Goal: Task Accomplishment & Management: Use online tool/utility

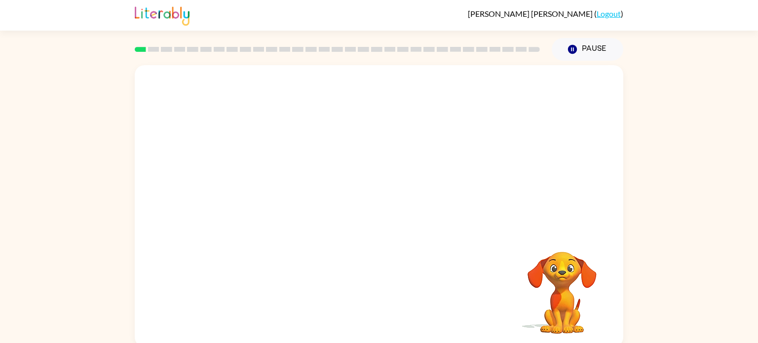
click at [389, 220] on div at bounding box center [379, 148] width 489 height 166
click at [387, 207] on div at bounding box center [379, 211] width 63 height 36
click at [402, 218] on button "button" at bounding box center [379, 211] width 63 height 36
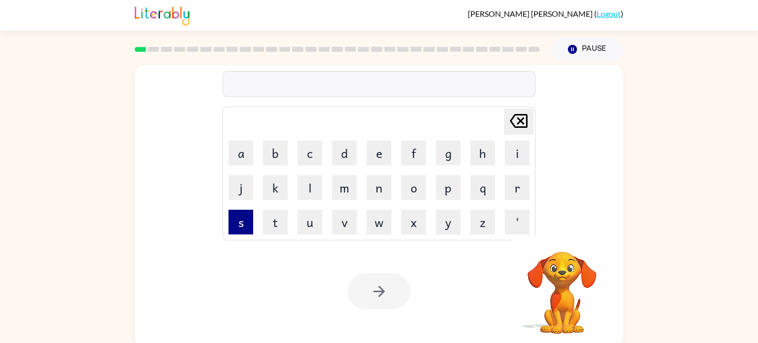
click at [243, 229] on button "s" at bounding box center [241, 222] width 25 height 25
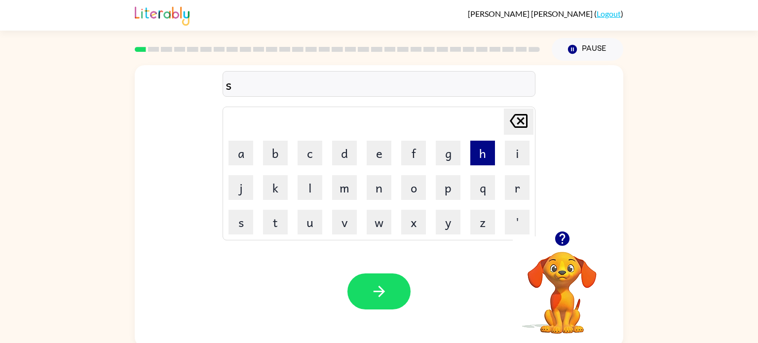
click at [480, 153] on button "h" at bounding box center [483, 153] width 25 height 25
click at [314, 222] on button "u" at bounding box center [310, 222] width 25 height 25
click at [246, 220] on button "s" at bounding box center [241, 222] width 25 height 25
click at [491, 156] on button "h" at bounding box center [483, 153] width 25 height 25
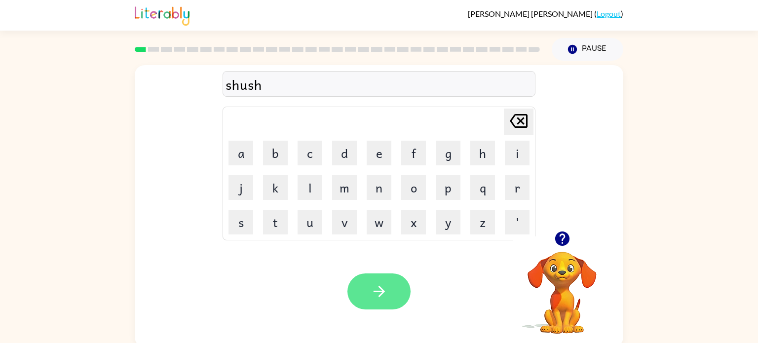
click at [382, 292] on icon "button" at bounding box center [378, 291] width 11 height 11
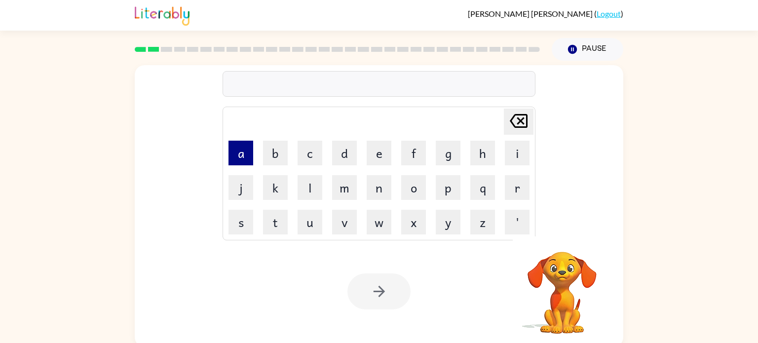
click at [239, 146] on button "a" at bounding box center [241, 153] width 25 height 25
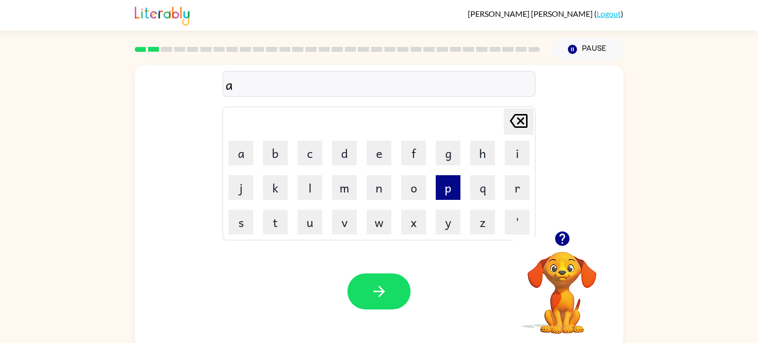
click at [448, 188] on button "p" at bounding box center [448, 187] width 25 height 25
click at [389, 151] on button "e" at bounding box center [379, 153] width 25 height 25
click at [240, 162] on button "a" at bounding box center [241, 153] width 25 height 25
click at [528, 180] on button "r" at bounding box center [517, 187] width 25 height 25
click at [251, 154] on button "a" at bounding box center [241, 153] width 25 height 25
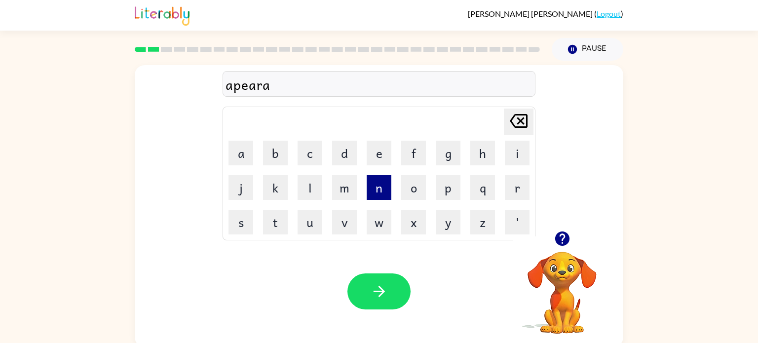
click at [387, 189] on button "n" at bounding box center [379, 187] width 25 height 25
click at [527, 120] on icon "[PERSON_NAME] last character input" at bounding box center [519, 121] width 24 height 24
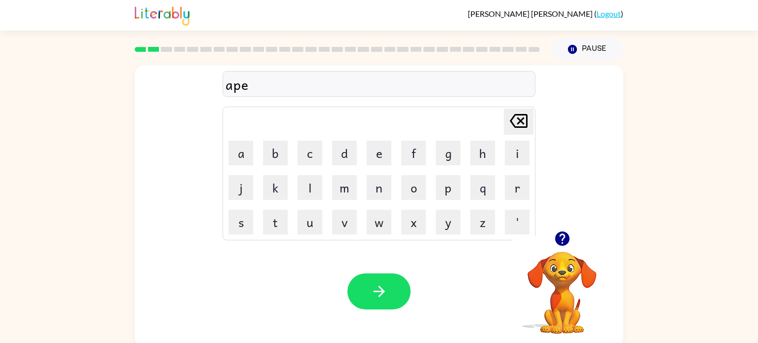
click at [527, 120] on icon "[PERSON_NAME] last character input" at bounding box center [519, 121] width 24 height 24
click at [386, 159] on button "e" at bounding box center [379, 153] width 25 height 25
click at [243, 149] on button "a" at bounding box center [241, 153] width 25 height 25
click at [511, 188] on button "r" at bounding box center [517, 187] width 25 height 25
click at [246, 147] on button "a" at bounding box center [241, 153] width 25 height 25
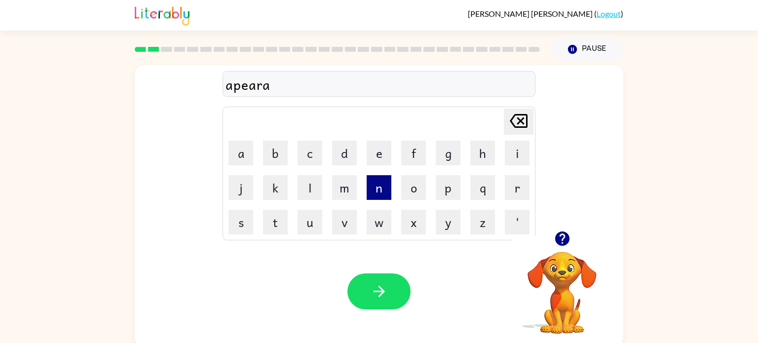
click at [381, 194] on button "n" at bounding box center [379, 187] width 25 height 25
click at [311, 157] on button "c" at bounding box center [310, 153] width 25 height 25
click at [386, 150] on button "e" at bounding box center [379, 153] width 25 height 25
click at [245, 226] on button "s" at bounding box center [241, 222] width 25 height 25
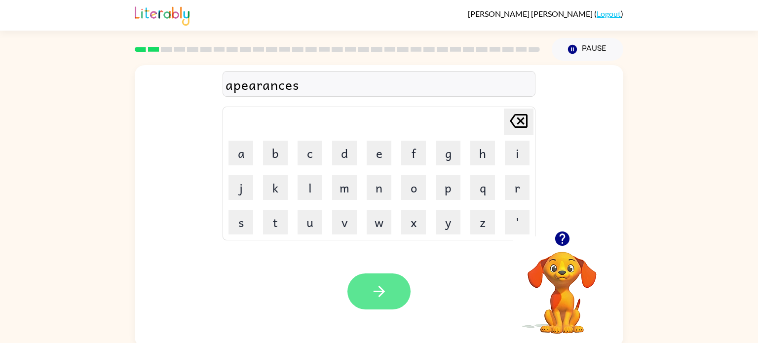
click at [392, 285] on button "button" at bounding box center [379, 292] width 63 height 36
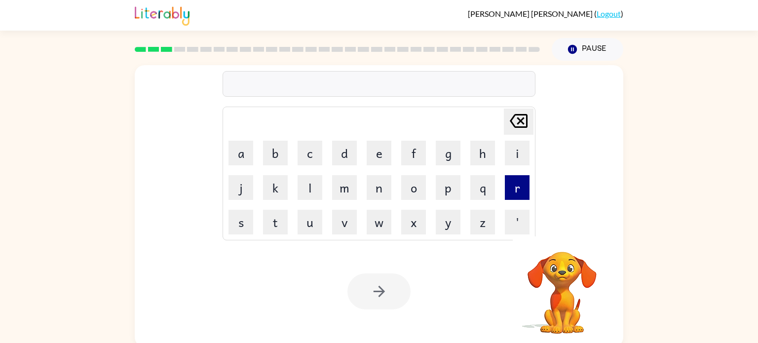
click at [514, 190] on button "r" at bounding box center [517, 187] width 25 height 25
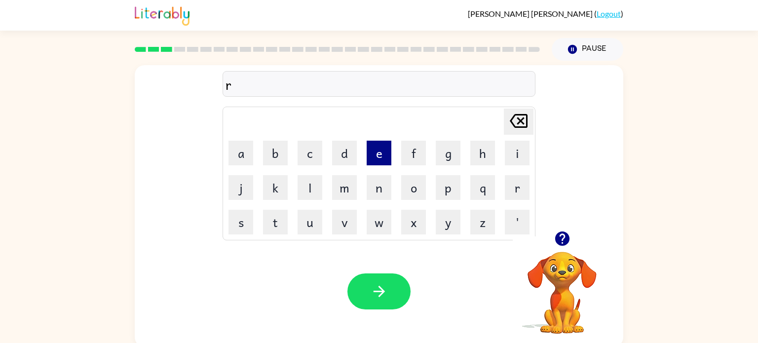
click at [389, 162] on button "e" at bounding box center [379, 153] width 25 height 25
click at [248, 156] on button "a" at bounding box center [241, 153] width 25 height 25
click at [305, 186] on button "l" at bounding box center [310, 187] width 25 height 25
click at [240, 160] on button "a" at bounding box center [241, 153] width 25 height 25
click at [278, 229] on button "t" at bounding box center [275, 222] width 25 height 25
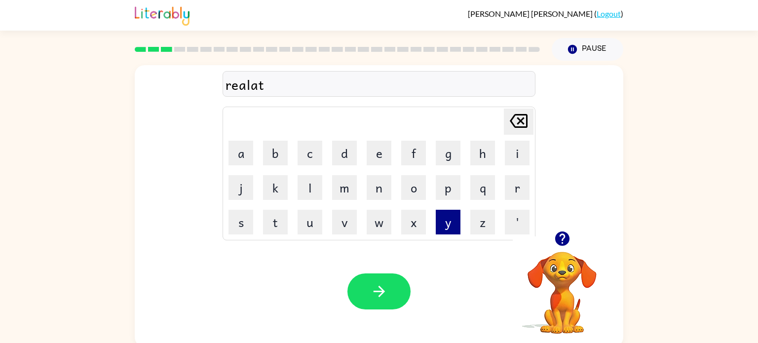
click at [456, 213] on button "y" at bounding box center [448, 222] width 25 height 25
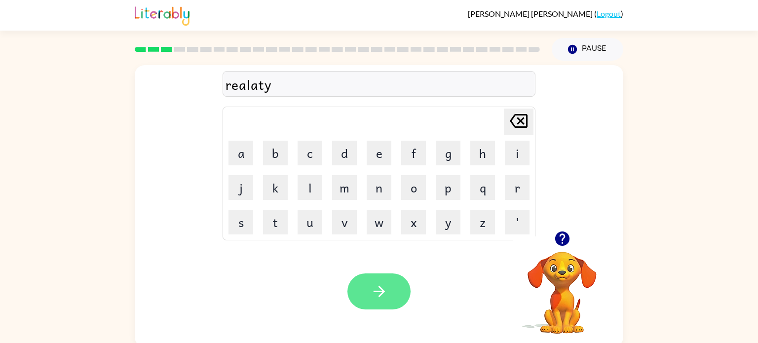
click at [395, 287] on button "button" at bounding box center [379, 292] width 63 height 36
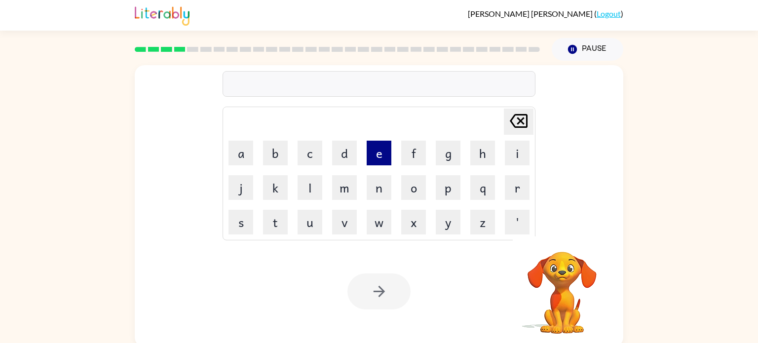
click at [386, 150] on button "e" at bounding box center [379, 153] width 25 height 25
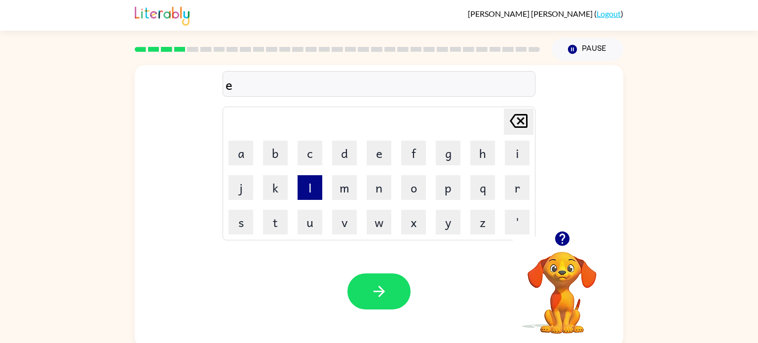
click at [318, 191] on button "l" at bounding box center [310, 187] width 25 height 25
click at [525, 148] on button "i" at bounding box center [517, 153] width 25 height 25
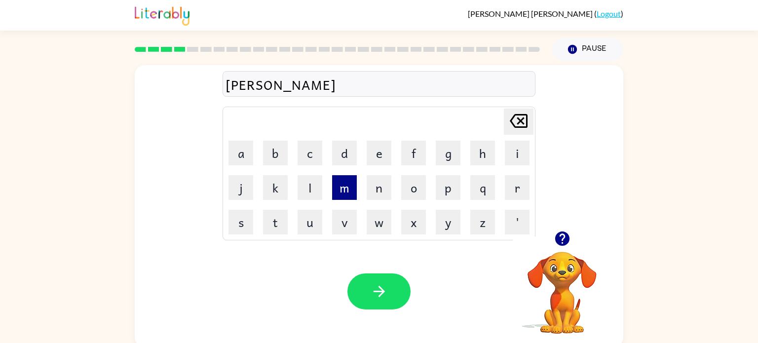
click at [346, 194] on button "m" at bounding box center [344, 187] width 25 height 25
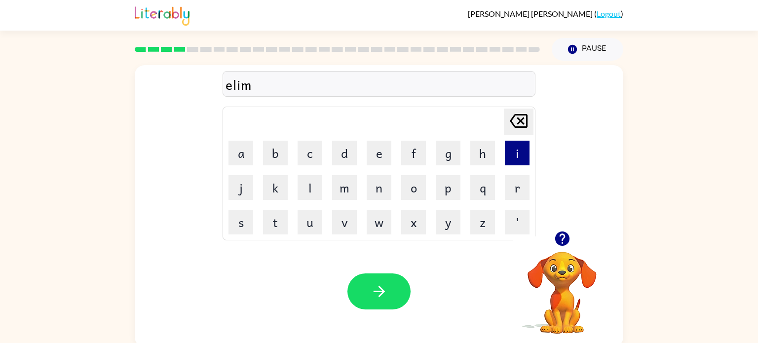
click at [528, 155] on button "i" at bounding box center [517, 153] width 25 height 25
click at [526, 122] on icon at bounding box center [519, 121] width 18 height 14
click at [237, 151] on button "a" at bounding box center [241, 153] width 25 height 25
click at [381, 194] on button "n" at bounding box center [379, 187] width 25 height 25
click at [245, 149] on button "a" at bounding box center [241, 153] width 25 height 25
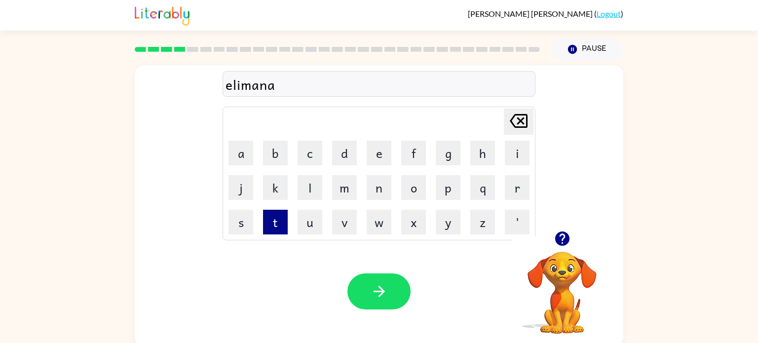
click at [279, 219] on button "t" at bounding box center [275, 222] width 25 height 25
click at [385, 155] on button "e" at bounding box center [379, 153] width 25 height 25
click at [522, 129] on icon "[PERSON_NAME] last character input" at bounding box center [519, 121] width 24 height 24
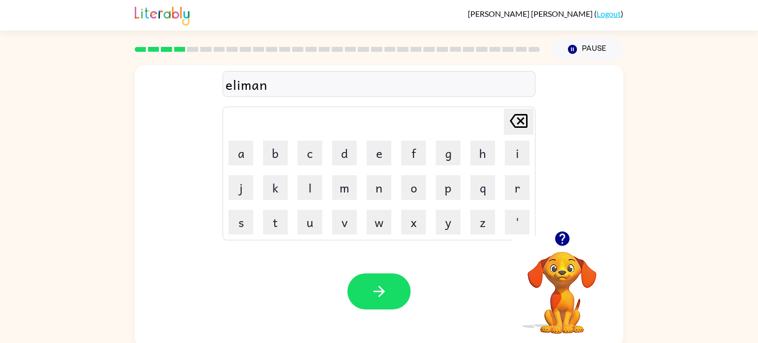
click at [522, 129] on icon "[PERSON_NAME] last character input" at bounding box center [519, 121] width 24 height 24
click at [523, 152] on button "i" at bounding box center [517, 153] width 25 height 25
click at [368, 188] on button "n" at bounding box center [379, 187] width 25 height 25
click at [233, 156] on button "a" at bounding box center [241, 153] width 25 height 25
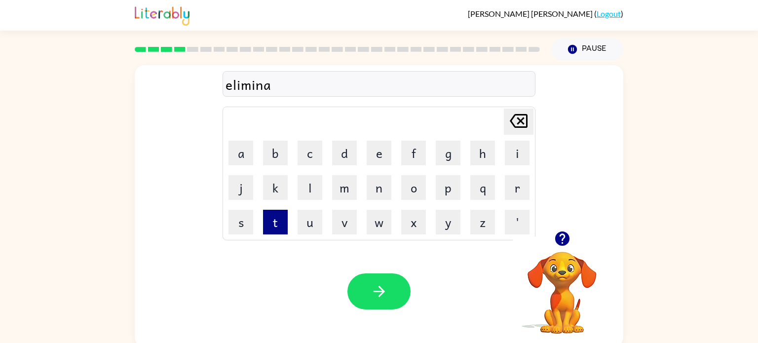
click at [282, 224] on button "t" at bounding box center [275, 222] width 25 height 25
click at [381, 155] on button "e" at bounding box center [379, 153] width 25 height 25
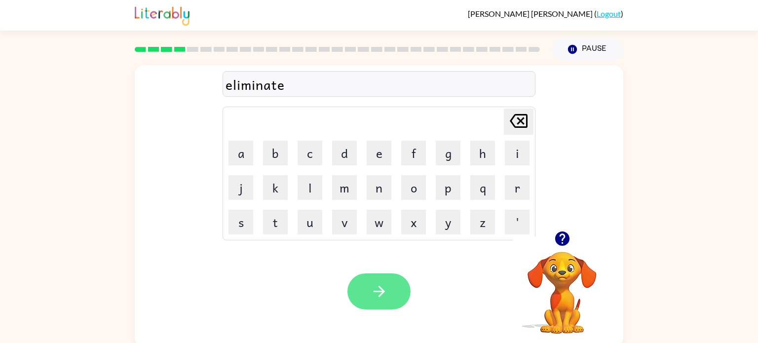
click at [403, 283] on button "button" at bounding box center [379, 292] width 63 height 36
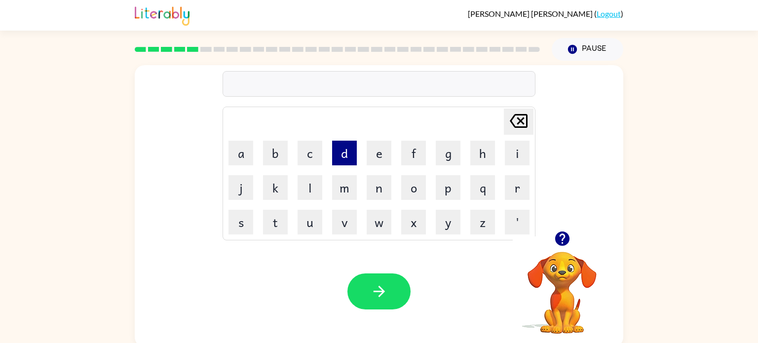
click at [351, 146] on button "d" at bounding box center [344, 153] width 25 height 25
click at [314, 217] on button "u" at bounding box center [310, 222] width 25 height 25
click at [458, 193] on button "p" at bounding box center [448, 187] width 25 height 25
click at [308, 190] on button "l" at bounding box center [310, 187] width 25 height 25
click at [242, 152] on button "a" at bounding box center [241, 153] width 25 height 25
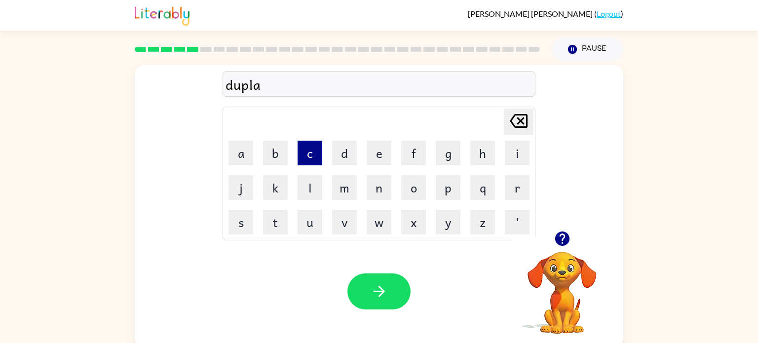
click at [312, 158] on button "c" at bounding box center [310, 153] width 25 height 25
click at [243, 155] on button "a" at bounding box center [241, 153] width 25 height 25
click at [271, 225] on button "t" at bounding box center [275, 222] width 25 height 25
click at [377, 146] on button "e" at bounding box center [379, 153] width 25 height 25
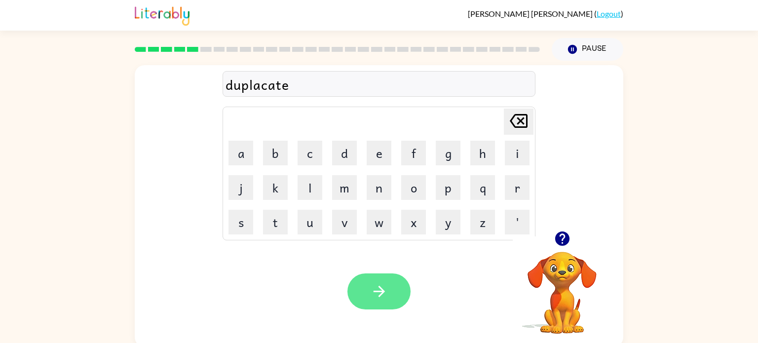
click at [398, 279] on button "button" at bounding box center [379, 292] width 63 height 36
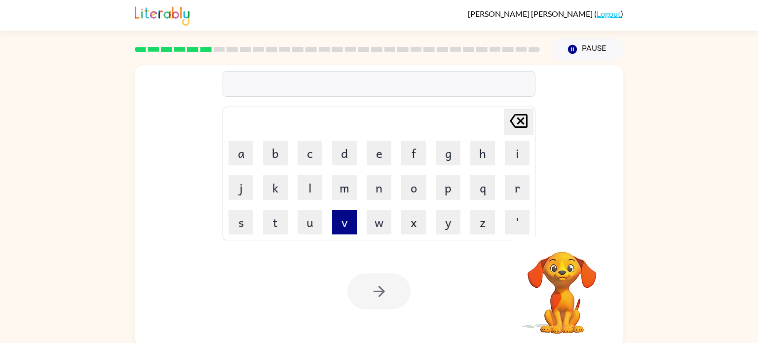
click at [349, 218] on button "v" at bounding box center [344, 222] width 25 height 25
click at [247, 152] on button "a" at bounding box center [241, 153] width 25 height 25
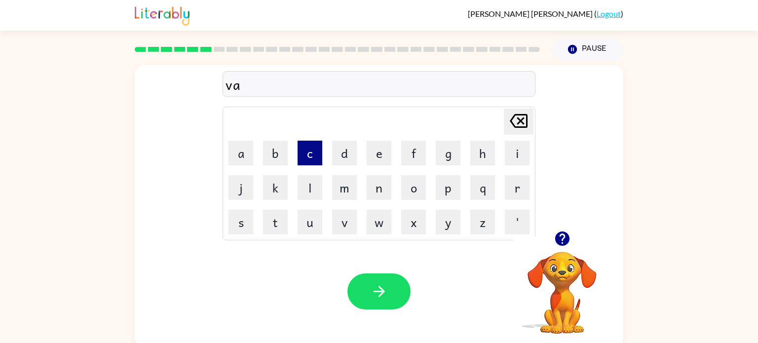
click at [311, 152] on button "c" at bounding box center [310, 153] width 25 height 25
click at [247, 146] on button "a" at bounding box center [241, 153] width 25 height 25
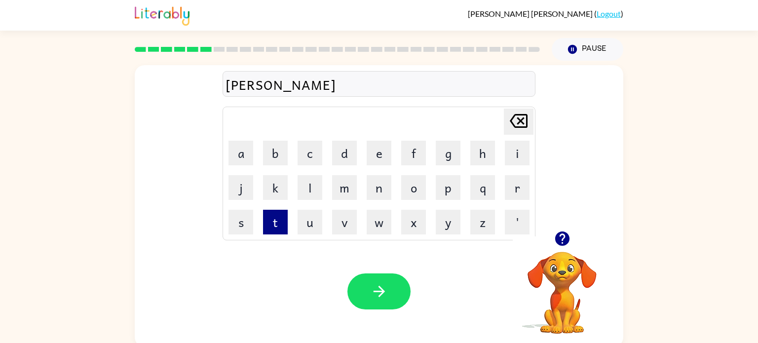
click at [281, 217] on button "t" at bounding box center [275, 222] width 25 height 25
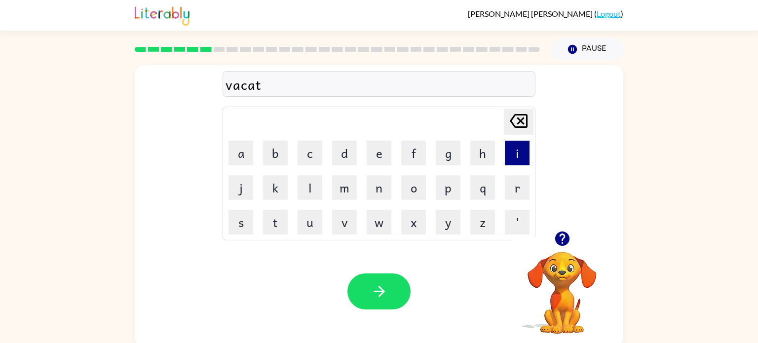
click at [526, 153] on button "i" at bounding box center [517, 153] width 25 height 25
click at [412, 188] on button "o" at bounding box center [413, 187] width 25 height 25
click at [382, 188] on button "n" at bounding box center [379, 187] width 25 height 25
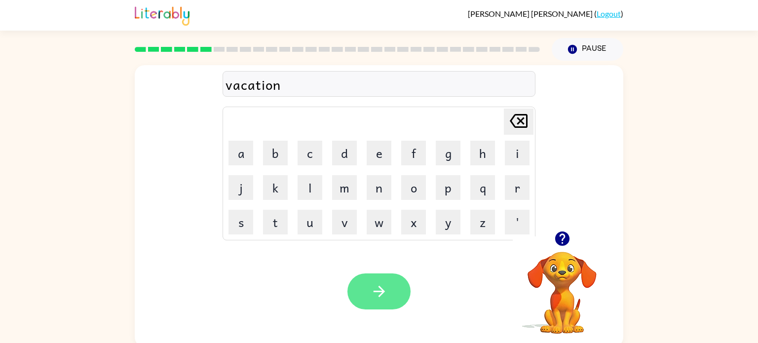
click at [388, 281] on button "button" at bounding box center [379, 292] width 63 height 36
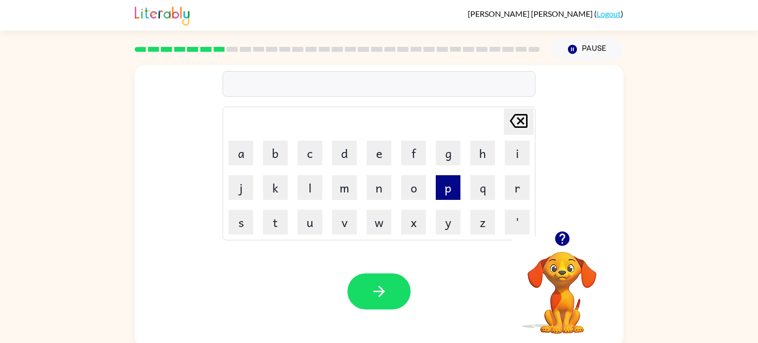
click at [448, 196] on button "p" at bounding box center [448, 187] width 25 height 25
click at [315, 223] on button "u" at bounding box center [310, 222] width 25 height 25
click at [347, 158] on button "d" at bounding box center [344, 153] width 25 height 25
click at [314, 187] on button "l" at bounding box center [310, 187] width 25 height 25
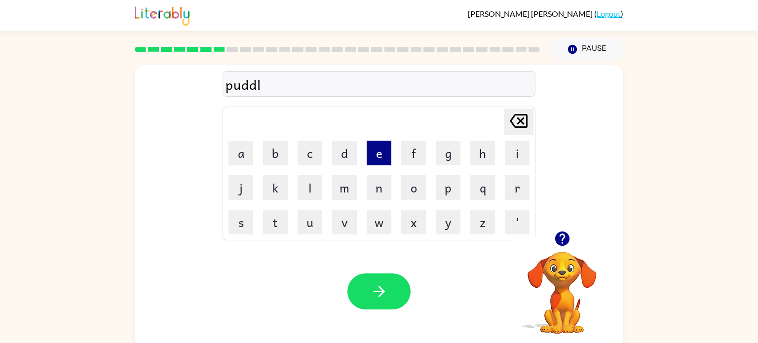
click at [382, 145] on button "e" at bounding box center [379, 153] width 25 height 25
click at [391, 291] on button "button" at bounding box center [379, 292] width 63 height 36
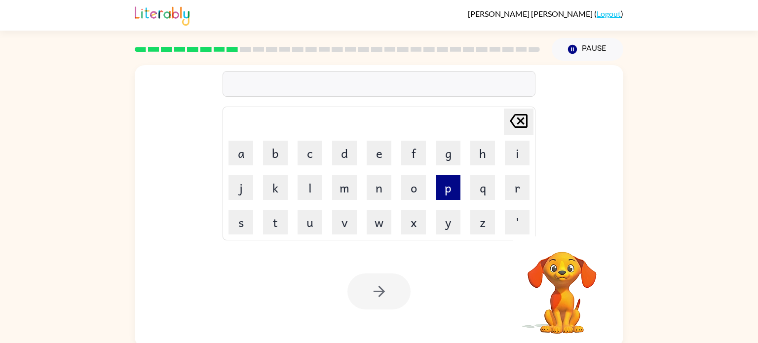
click at [440, 184] on button "p" at bounding box center [448, 187] width 25 height 25
click at [236, 156] on button "a" at bounding box center [241, 153] width 25 height 25
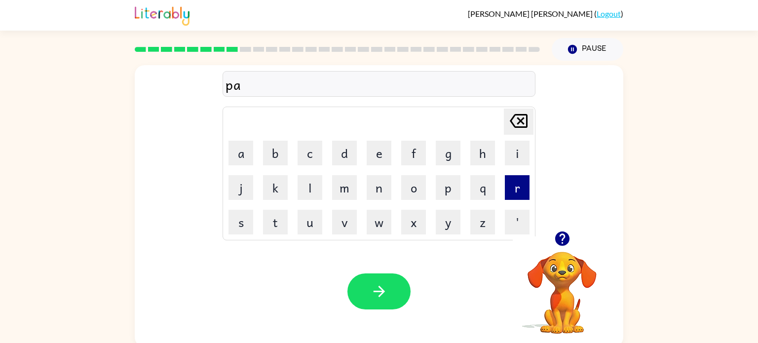
click at [525, 196] on button "r" at bounding box center [517, 187] width 25 height 25
click at [346, 157] on button "d" at bounding box center [344, 153] width 25 height 25
click at [244, 156] on button "a" at bounding box center [241, 153] width 25 height 25
click at [306, 147] on button "c" at bounding box center [310, 153] width 25 height 25
click at [307, 185] on button "l" at bounding box center [310, 187] width 25 height 25
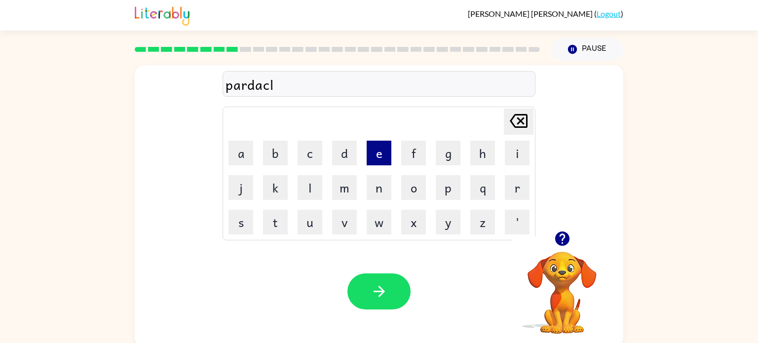
click at [382, 151] on button "e" at bounding box center [379, 153] width 25 height 25
click at [395, 279] on button "button" at bounding box center [379, 292] width 63 height 36
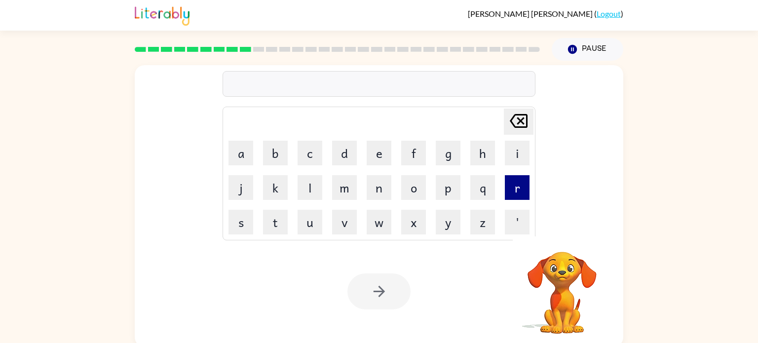
click at [513, 195] on button "r" at bounding box center [517, 187] width 25 height 25
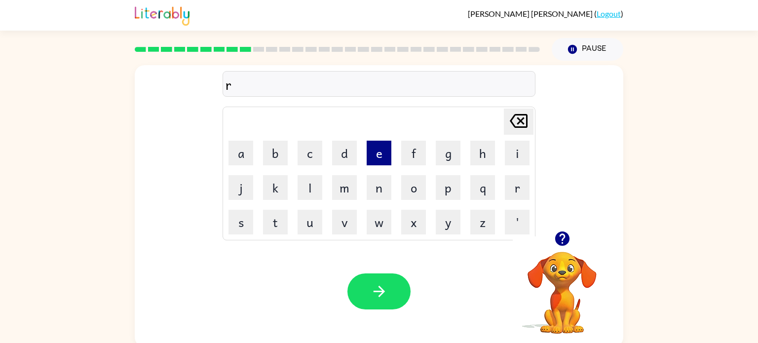
click at [380, 152] on button "e" at bounding box center [379, 153] width 25 height 25
click at [316, 152] on button "c" at bounding box center [310, 153] width 25 height 25
click at [254, 153] on td "a" at bounding box center [241, 153] width 34 height 34
click at [240, 153] on button "a" at bounding box center [241, 153] width 25 height 25
click at [449, 188] on button "p" at bounding box center [448, 187] width 25 height 25
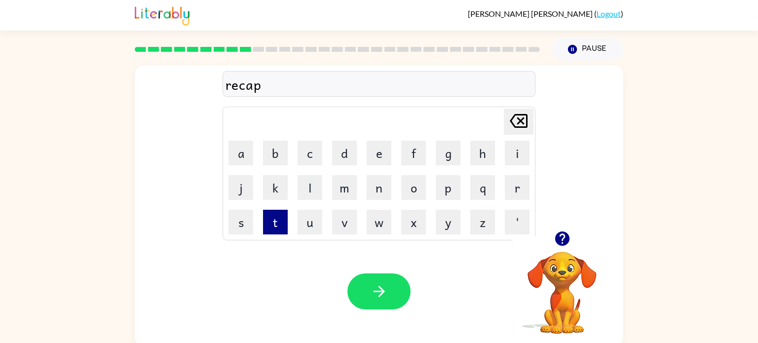
click at [276, 219] on button "t" at bounding box center [275, 222] width 25 height 25
click at [317, 221] on button "u" at bounding box center [310, 222] width 25 height 25
click at [521, 183] on button "r" at bounding box center [517, 187] width 25 height 25
click at [372, 158] on button "e" at bounding box center [379, 153] width 25 height 25
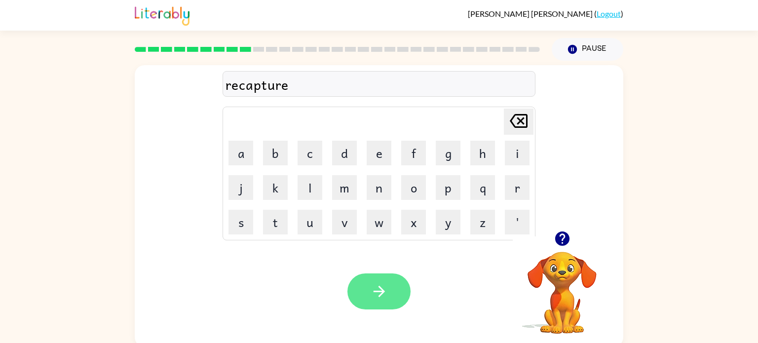
click at [390, 290] on button "button" at bounding box center [379, 292] width 63 height 36
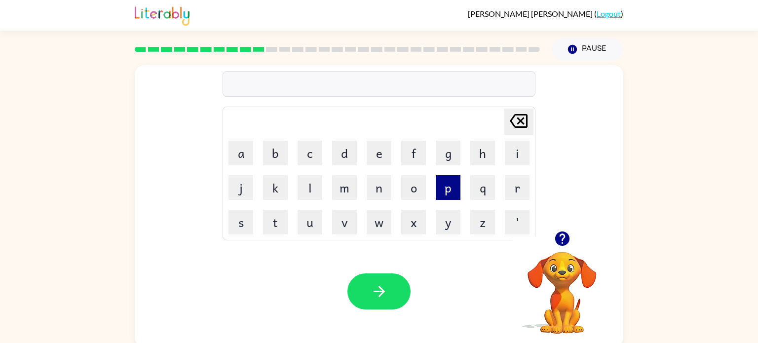
click at [447, 188] on button "p" at bounding box center [448, 187] width 25 height 25
click at [511, 191] on button "r" at bounding box center [517, 187] width 25 height 25
click at [385, 153] on button "e" at bounding box center [379, 153] width 25 height 25
click at [516, 130] on icon "[PERSON_NAME] last character input" at bounding box center [519, 121] width 24 height 24
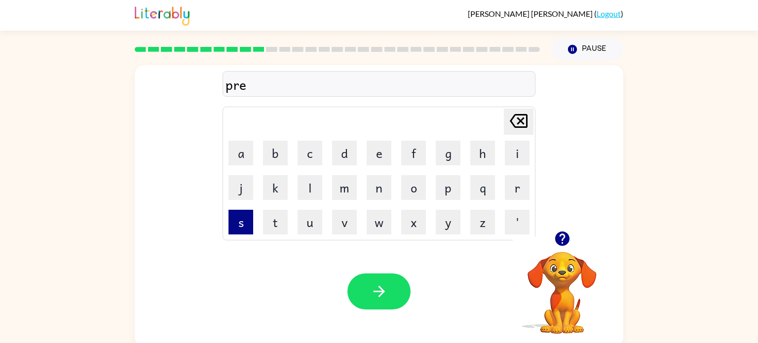
click at [248, 217] on button "s" at bounding box center [241, 222] width 25 height 25
click at [312, 159] on button "c" at bounding box center [310, 153] width 25 height 25
click at [475, 151] on button "h" at bounding box center [483, 153] width 25 height 25
click at [419, 181] on button "o" at bounding box center [413, 187] width 25 height 25
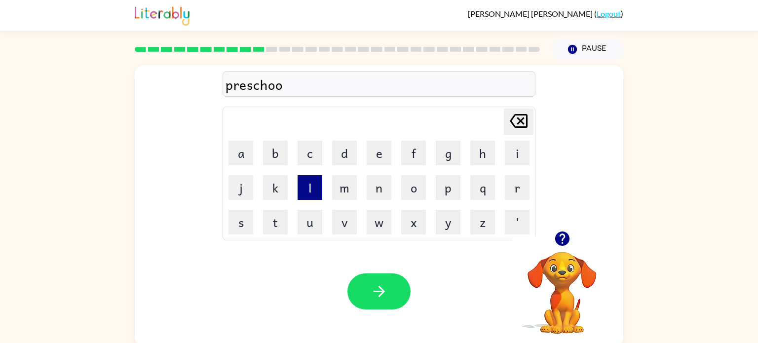
click at [314, 181] on button "l" at bounding box center [310, 187] width 25 height 25
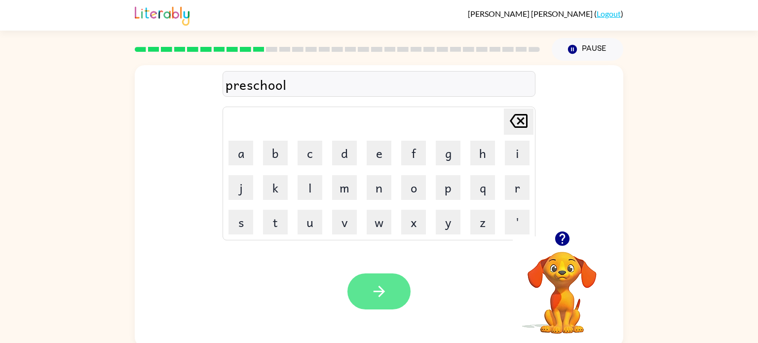
click at [399, 284] on button "button" at bounding box center [379, 292] width 63 height 36
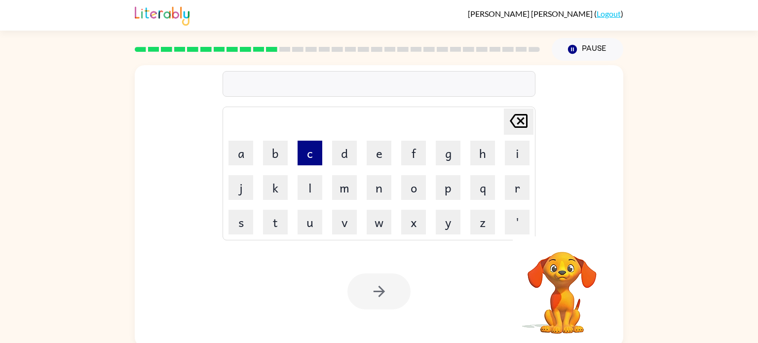
click at [302, 163] on button "c" at bounding box center [310, 153] width 25 height 25
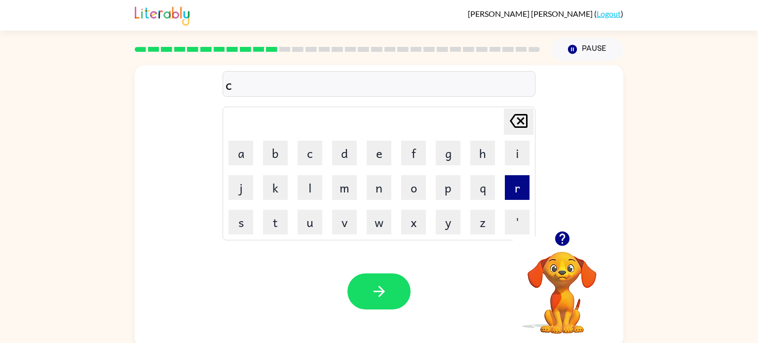
click at [522, 187] on button "r" at bounding box center [517, 187] width 25 height 25
click at [238, 152] on button "a" at bounding box center [241, 153] width 25 height 25
click at [345, 215] on button "v" at bounding box center [344, 222] width 25 height 25
click at [385, 152] on button "e" at bounding box center [379, 153] width 25 height 25
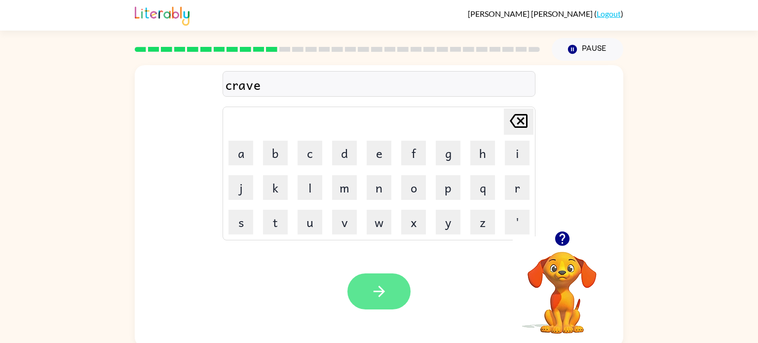
click at [393, 279] on button "button" at bounding box center [379, 292] width 63 height 36
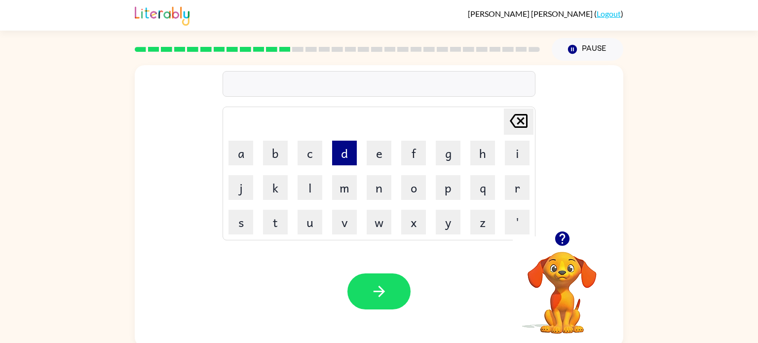
click at [336, 157] on button "d" at bounding box center [344, 153] width 25 height 25
click at [515, 148] on button "i" at bounding box center [517, 153] width 25 height 25
click at [317, 157] on button "c" at bounding box center [310, 153] width 25 height 25
click at [277, 226] on button "t" at bounding box center [275, 222] width 25 height 25
click at [242, 144] on button "a" at bounding box center [241, 153] width 25 height 25
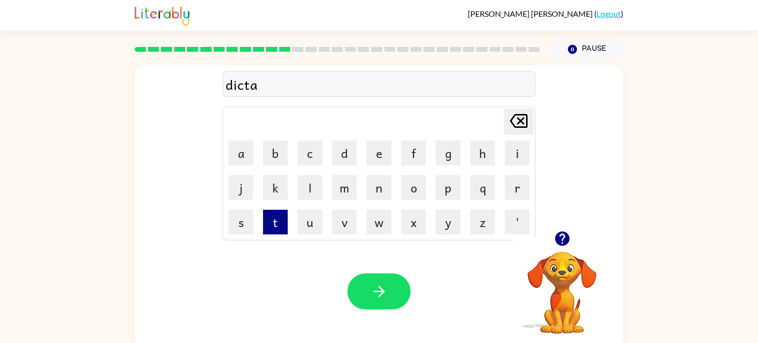
click at [279, 219] on button "t" at bounding box center [275, 222] width 25 height 25
click at [374, 149] on button "e" at bounding box center [379, 153] width 25 height 25
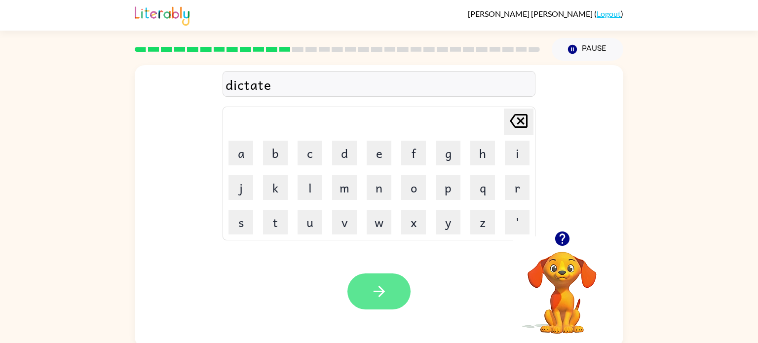
click at [393, 286] on button "button" at bounding box center [379, 292] width 63 height 36
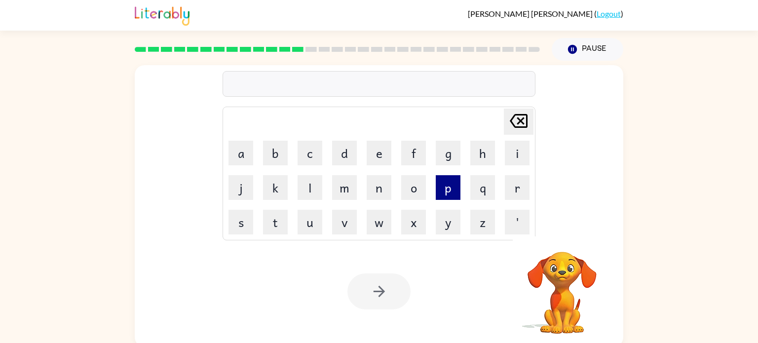
click at [451, 182] on button "p" at bounding box center [448, 187] width 25 height 25
click at [240, 153] on button "a" at bounding box center [241, 153] width 25 height 25
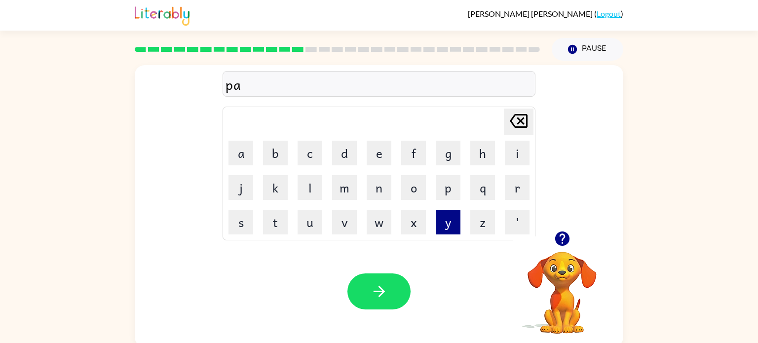
click at [446, 218] on button "y" at bounding box center [448, 222] width 25 height 25
click at [352, 187] on button "m" at bounding box center [344, 187] width 25 height 25
click at [384, 157] on button "e" at bounding box center [379, 153] width 25 height 25
click at [384, 187] on button "n" at bounding box center [379, 187] width 25 height 25
click at [272, 227] on button "t" at bounding box center [275, 222] width 25 height 25
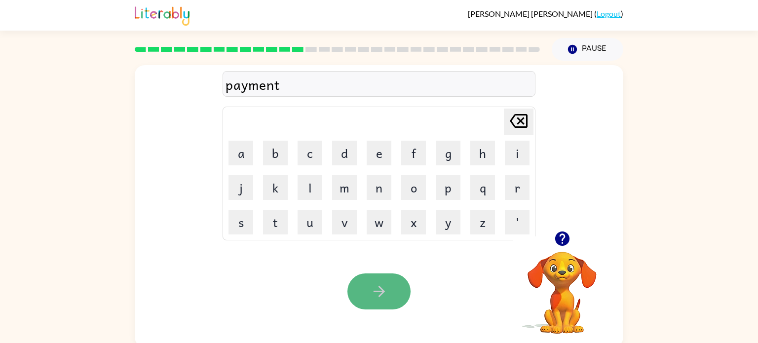
click at [376, 295] on icon "button" at bounding box center [379, 291] width 17 height 17
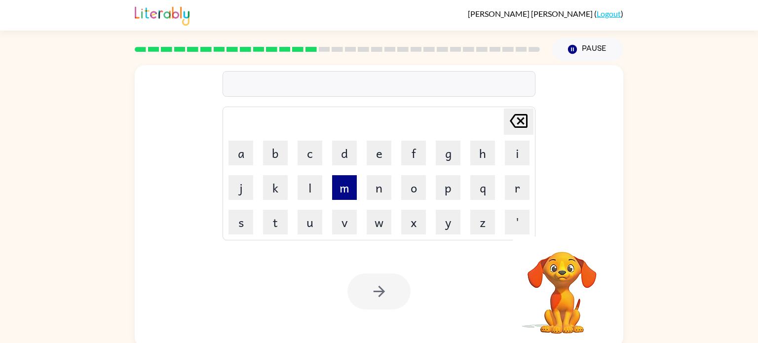
click at [348, 186] on button "m" at bounding box center [344, 187] width 25 height 25
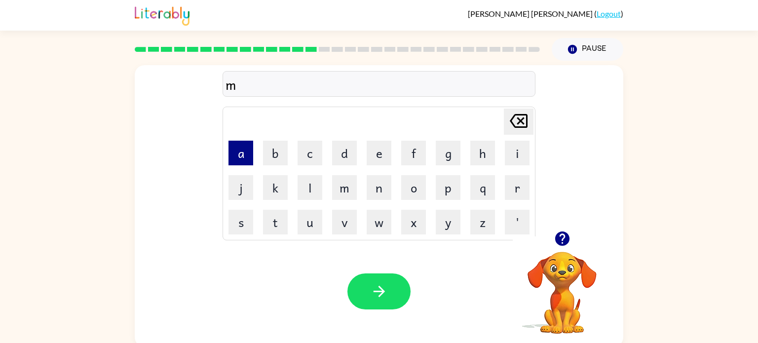
click at [246, 156] on button "a" at bounding box center [241, 153] width 25 height 25
click at [237, 185] on button "j" at bounding box center [241, 187] width 25 height 25
click at [420, 186] on button "o" at bounding box center [413, 187] width 25 height 25
click at [522, 179] on button "r" at bounding box center [517, 187] width 25 height 25
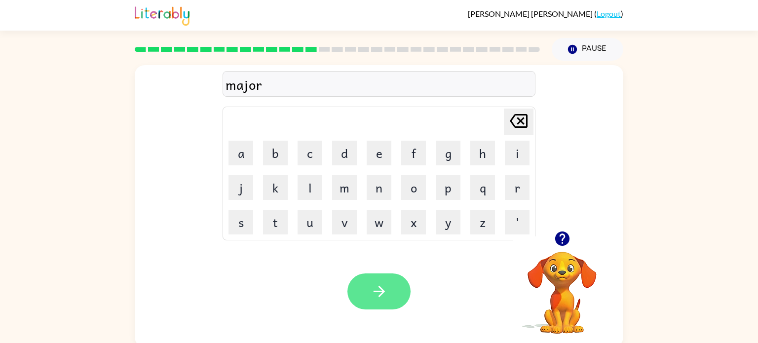
click at [387, 299] on icon "button" at bounding box center [379, 291] width 17 height 17
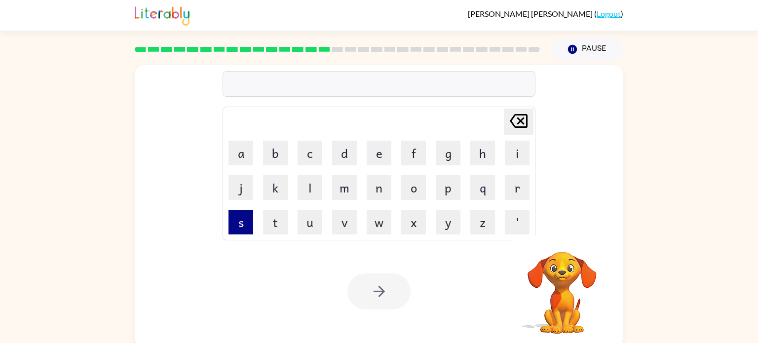
click at [234, 218] on button "s" at bounding box center [241, 222] width 25 height 25
click at [445, 189] on button "p" at bounding box center [448, 187] width 25 height 25
click at [247, 150] on button "a" at bounding box center [241, 153] width 25 height 25
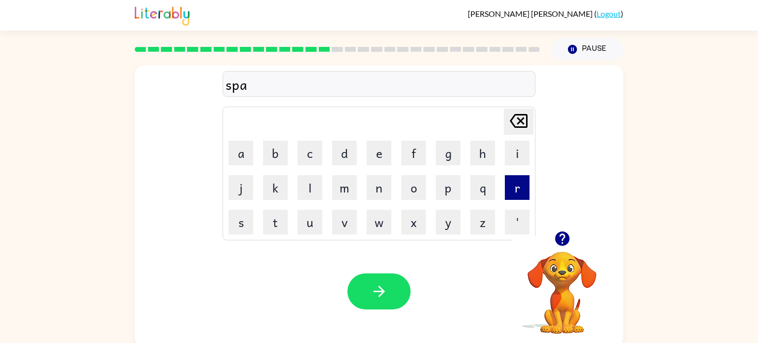
click at [521, 193] on button "r" at bounding box center [517, 187] width 25 height 25
click at [277, 189] on button "k" at bounding box center [275, 187] width 25 height 25
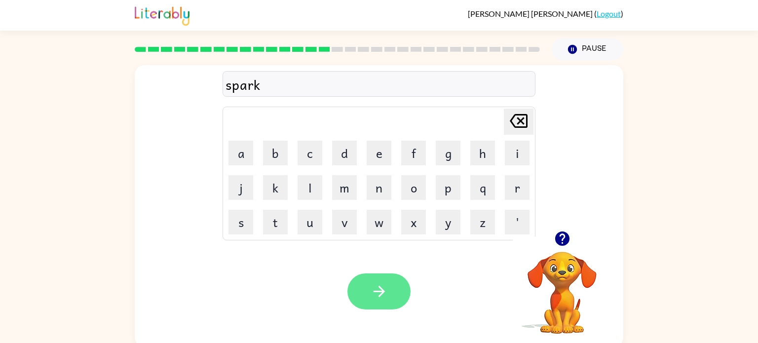
click at [389, 291] on button "button" at bounding box center [379, 292] width 63 height 36
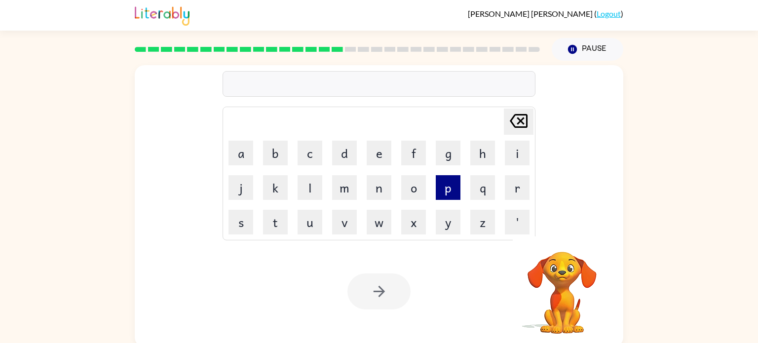
click at [450, 188] on button "p" at bounding box center [448, 187] width 25 height 25
click at [238, 151] on button "a" at bounding box center [241, 153] width 25 height 25
click at [310, 190] on button "l" at bounding box center [310, 187] width 25 height 25
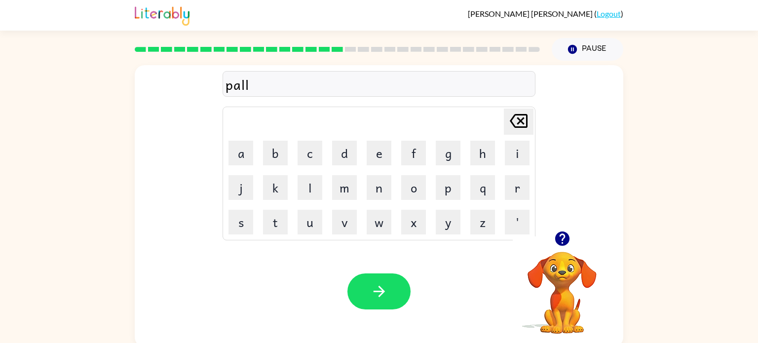
click at [525, 126] on icon "[PERSON_NAME] last character input" at bounding box center [519, 121] width 24 height 24
click at [365, 301] on button "button" at bounding box center [379, 292] width 63 height 36
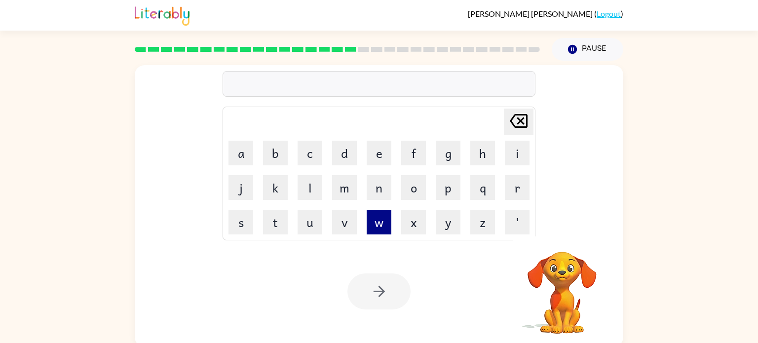
click at [379, 221] on button "w" at bounding box center [379, 222] width 25 height 25
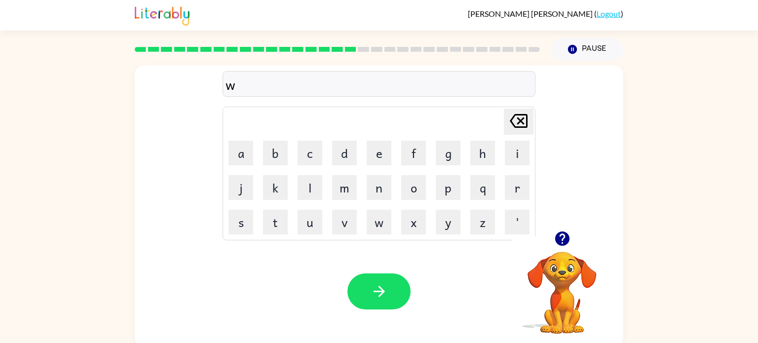
click at [515, 122] on icon "[PERSON_NAME] last character input" at bounding box center [519, 121] width 24 height 24
click at [241, 218] on button "s" at bounding box center [241, 222] width 25 height 25
click at [448, 189] on button "p" at bounding box center [448, 187] width 25 height 25
click at [518, 154] on button "i" at bounding box center [517, 153] width 25 height 25
click at [376, 192] on button "n" at bounding box center [379, 187] width 25 height 25
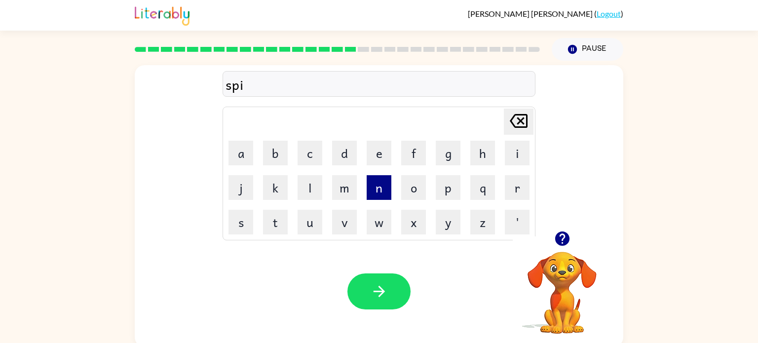
click at [376, 192] on button "n" at bounding box center [379, 187] width 25 height 25
click at [510, 143] on button "i" at bounding box center [517, 153] width 25 height 25
click at [381, 183] on button "n" at bounding box center [379, 187] width 25 height 25
click at [528, 118] on icon "[PERSON_NAME] last character input" at bounding box center [519, 121] width 24 height 24
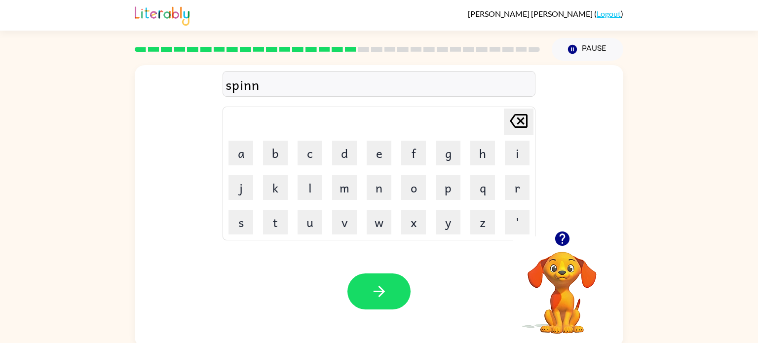
click at [525, 119] on icon at bounding box center [519, 121] width 18 height 14
click at [525, 147] on button "i" at bounding box center [517, 153] width 25 height 25
click at [376, 194] on button "n" at bounding box center [379, 187] width 25 height 25
click at [445, 157] on button "g" at bounding box center [448, 153] width 25 height 25
click at [385, 294] on icon "button" at bounding box center [379, 291] width 17 height 17
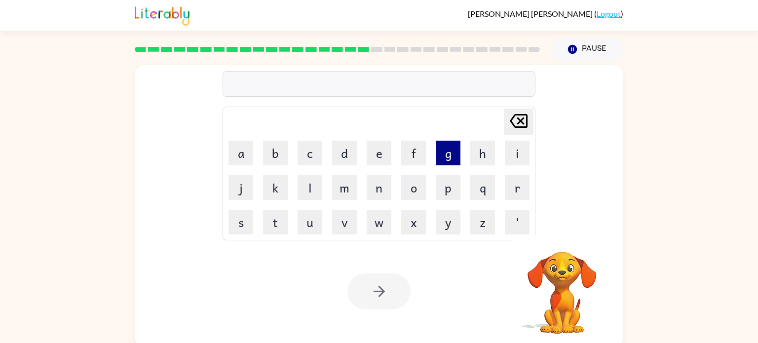
click at [449, 154] on button "g" at bounding box center [448, 153] width 25 height 25
click at [516, 181] on button "r" at bounding box center [517, 187] width 25 height 25
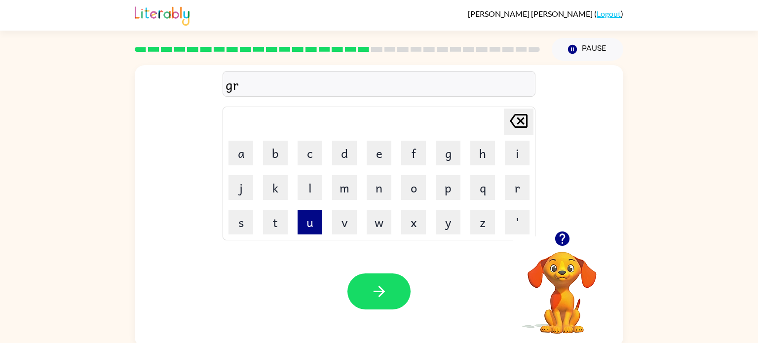
click at [309, 224] on button "u" at bounding box center [310, 222] width 25 height 25
click at [334, 198] on button "m" at bounding box center [344, 187] width 25 height 25
click at [512, 155] on button "i" at bounding box center [517, 153] width 25 height 25
click at [380, 161] on button "e" at bounding box center [379, 153] width 25 height 25
click at [240, 233] on button "s" at bounding box center [241, 222] width 25 height 25
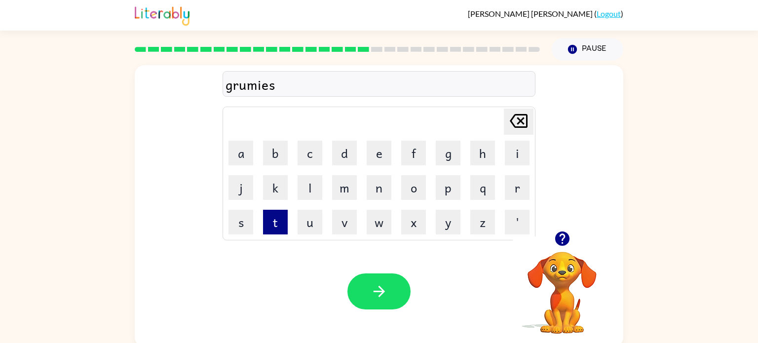
click at [276, 224] on button "t" at bounding box center [275, 222] width 25 height 25
click at [382, 290] on icon "button" at bounding box center [378, 291] width 11 height 11
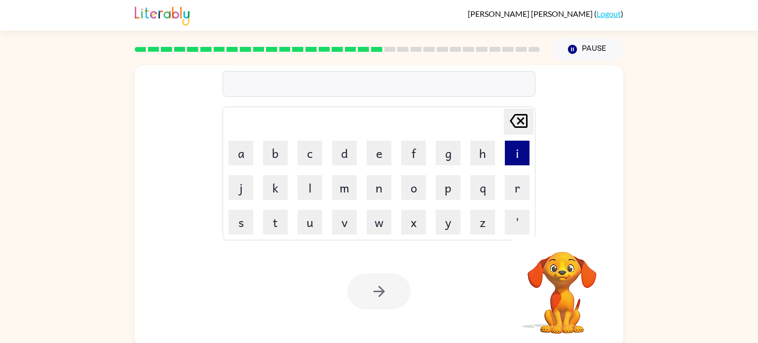
click at [511, 154] on button "i" at bounding box center [517, 153] width 25 height 25
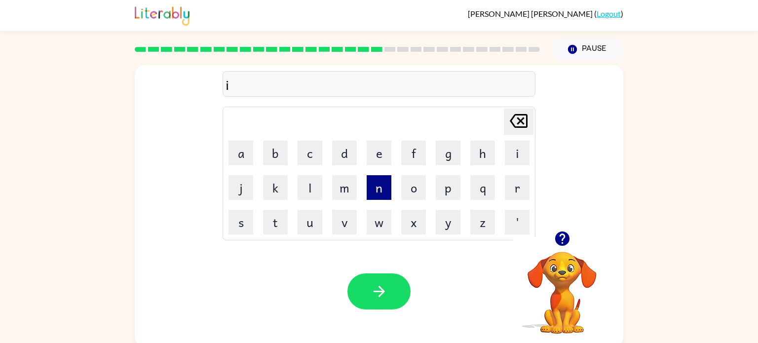
click at [373, 191] on button "n" at bounding box center [379, 187] width 25 height 25
click at [313, 142] on button "c" at bounding box center [310, 153] width 25 height 25
click at [515, 185] on button "r" at bounding box center [517, 187] width 25 height 25
click at [382, 150] on button "e" at bounding box center [379, 153] width 25 height 25
click at [233, 153] on button "a" at bounding box center [241, 153] width 25 height 25
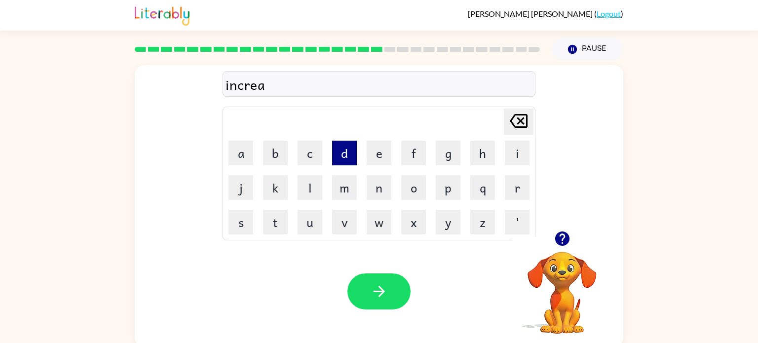
click at [351, 151] on button "d" at bounding box center [344, 153] width 25 height 25
click at [239, 153] on button "a" at bounding box center [241, 153] width 25 height 25
click at [275, 154] on button "b" at bounding box center [275, 153] width 25 height 25
click at [310, 183] on button "l" at bounding box center [310, 187] width 25 height 25
click at [373, 160] on button "e" at bounding box center [379, 153] width 25 height 25
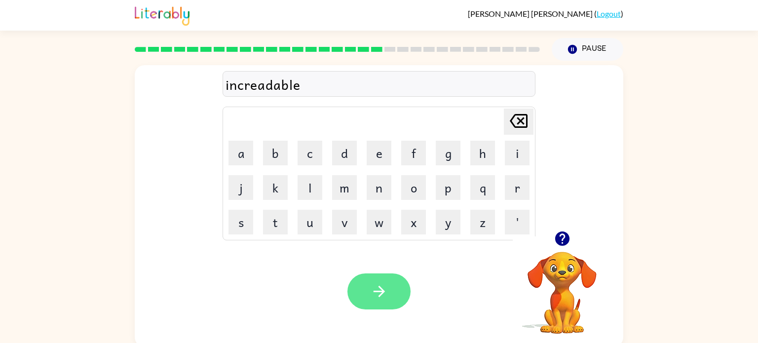
click at [388, 279] on button "button" at bounding box center [379, 292] width 63 height 36
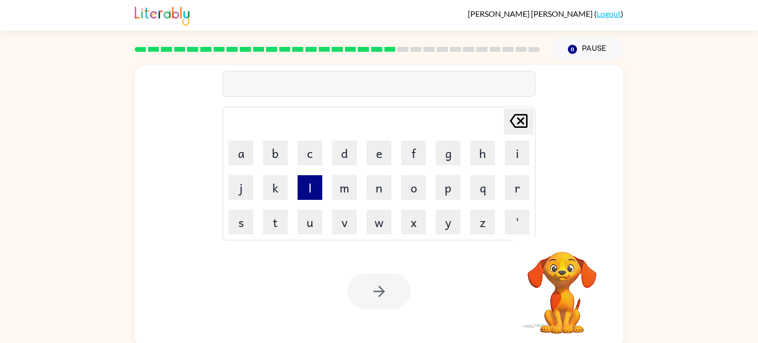
click at [317, 188] on button "l" at bounding box center [310, 187] width 25 height 25
click at [520, 149] on button "i" at bounding box center [517, 153] width 25 height 25
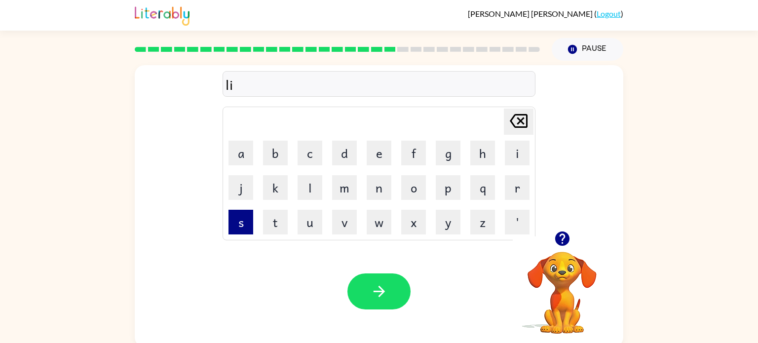
click at [239, 218] on button "s" at bounding box center [241, 222] width 25 height 25
click at [384, 149] on button "e" at bounding box center [379, 153] width 25 height 25
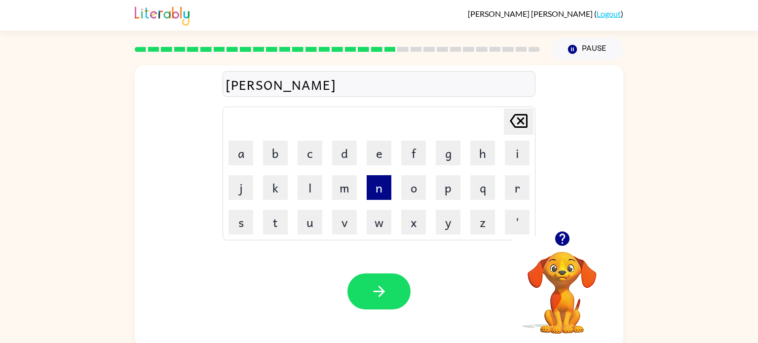
click at [379, 196] on button "n" at bounding box center [379, 187] width 25 height 25
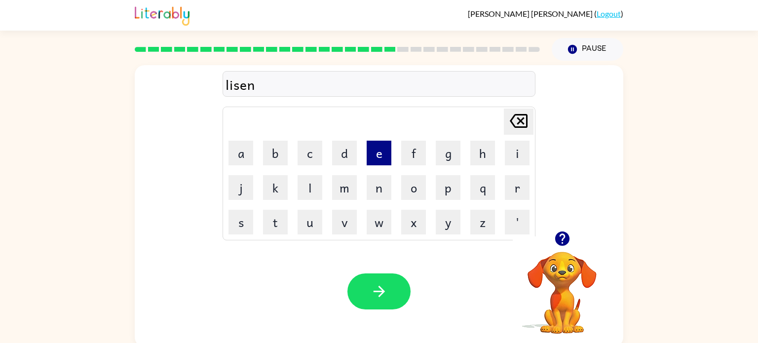
click at [371, 158] on button "e" at bounding box center [379, 153] width 25 height 25
click at [350, 147] on button "d" at bounding box center [344, 153] width 25 height 25
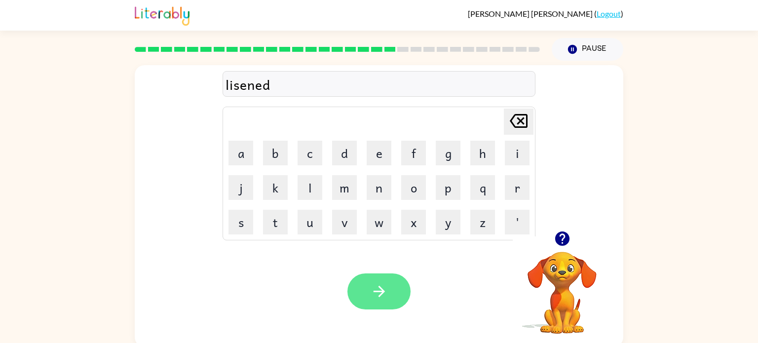
click at [383, 293] on icon "button" at bounding box center [379, 291] width 17 height 17
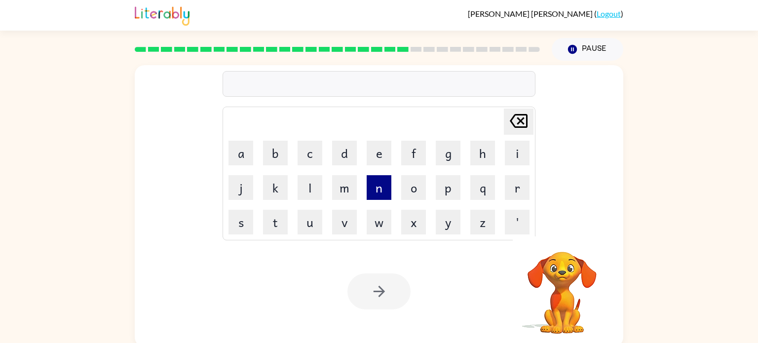
click at [381, 189] on button "n" at bounding box center [379, 187] width 25 height 25
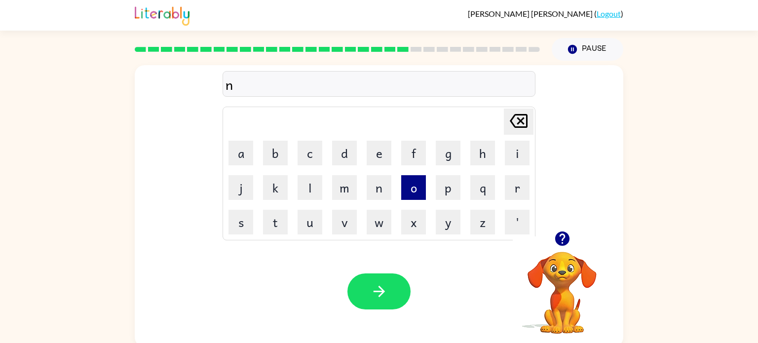
click at [421, 176] on button "o" at bounding box center [413, 187] width 25 height 25
click at [344, 198] on button "m" at bounding box center [344, 187] width 25 height 25
click at [249, 146] on button "a" at bounding box center [241, 153] width 25 height 25
click at [377, 199] on button "n" at bounding box center [379, 187] width 25 height 25
click at [236, 154] on button "a" at bounding box center [241, 153] width 25 height 25
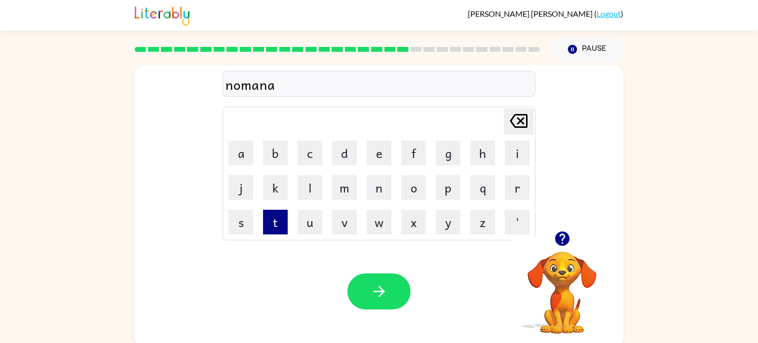
click at [277, 222] on button "t" at bounding box center [275, 222] width 25 height 25
click at [373, 155] on button "e" at bounding box center [379, 153] width 25 height 25
click at [384, 285] on icon "button" at bounding box center [379, 291] width 17 height 17
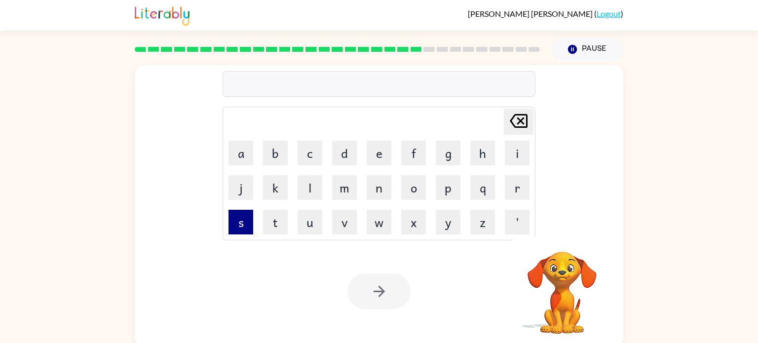
click at [240, 217] on button "s" at bounding box center [241, 222] width 25 height 25
click at [249, 147] on button "a" at bounding box center [241, 153] width 25 height 25
click at [244, 211] on button "s" at bounding box center [241, 222] width 25 height 25
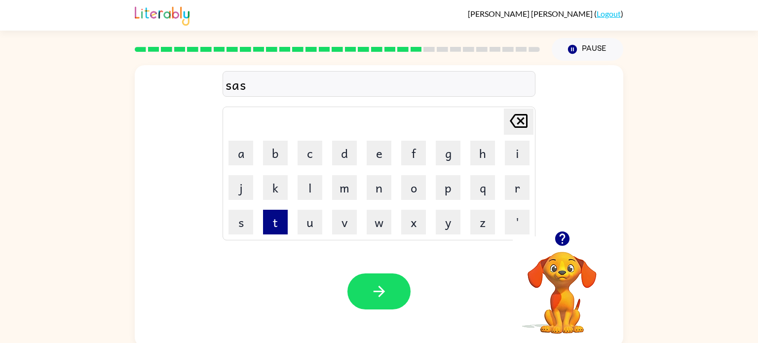
click at [272, 218] on button "t" at bounding box center [275, 222] width 25 height 25
click at [233, 147] on button "a" at bounding box center [241, 153] width 25 height 25
click at [514, 161] on button "i" at bounding box center [517, 153] width 25 height 25
click at [384, 187] on button "n" at bounding box center [379, 187] width 25 height 25
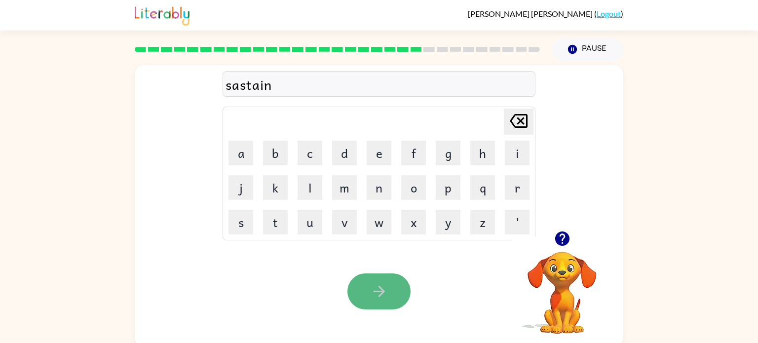
click at [389, 289] on button "button" at bounding box center [379, 292] width 63 height 36
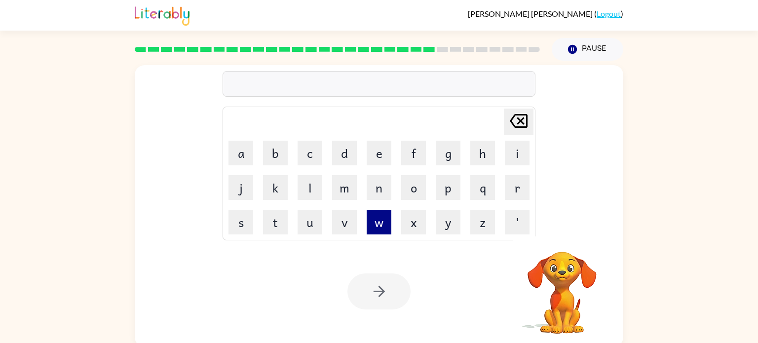
click at [370, 214] on button "w" at bounding box center [379, 222] width 25 height 25
click at [409, 187] on button "o" at bounding box center [413, 187] width 25 height 25
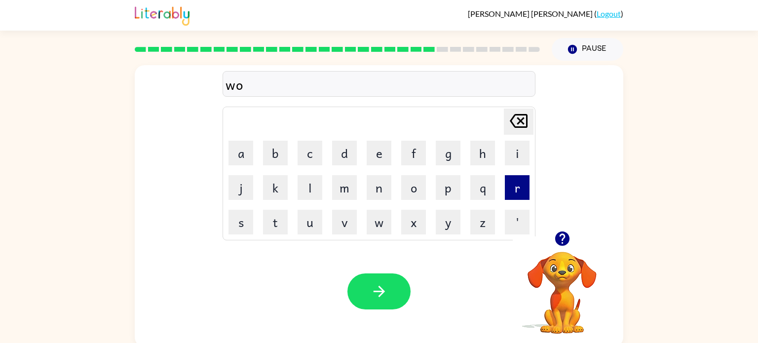
click at [517, 190] on button "r" at bounding box center [517, 187] width 25 height 25
click at [340, 156] on button "d" at bounding box center [344, 153] width 25 height 25
click at [440, 217] on button "y" at bounding box center [448, 222] width 25 height 25
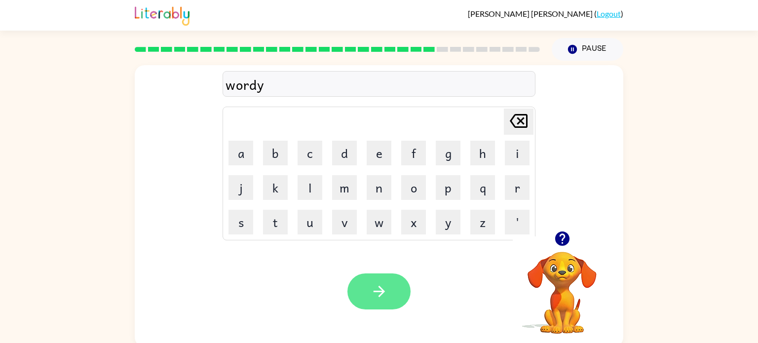
click at [391, 282] on button "button" at bounding box center [379, 292] width 63 height 36
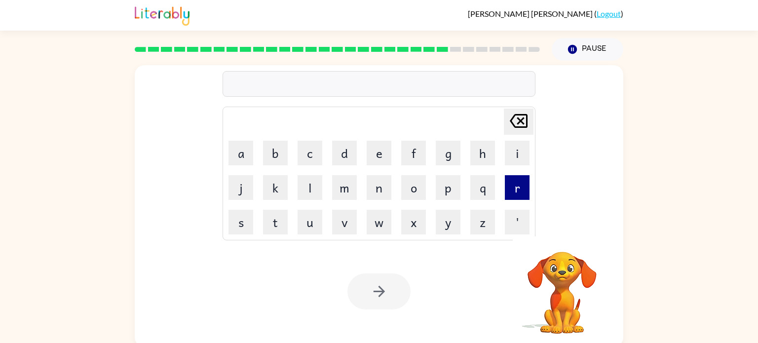
click at [520, 192] on button "r" at bounding box center [517, 187] width 25 height 25
click at [247, 152] on button "a" at bounding box center [241, 153] width 25 height 25
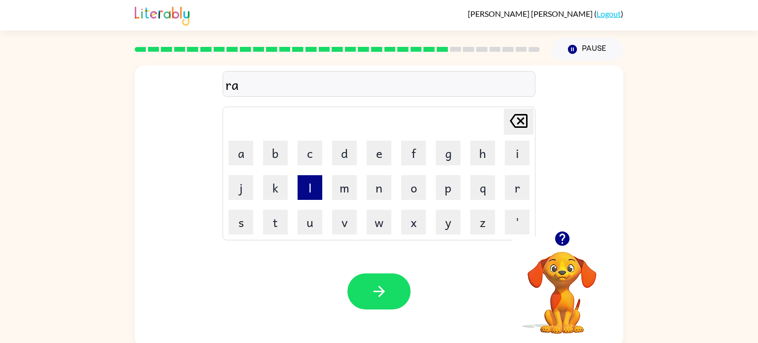
click at [310, 190] on button "l" at bounding box center [310, 187] width 25 height 25
click at [250, 150] on button "a" at bounding box center [241, 153] width 25 height 25
click at [277, 221] on button "t" at bounding box center [275, 222] width 25 height 25
click at [383, 151] on button "e" at bounding box center [379, 153] width 25 height 25
click at [347, 155] on button "d" at bounding box center [344, 153] width 25 height 25
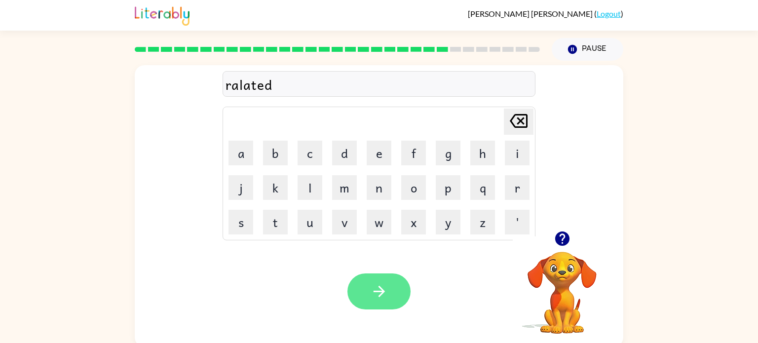
click at [387, 293] on icon "button" at bounding box center [379, 291] width 17 height 17
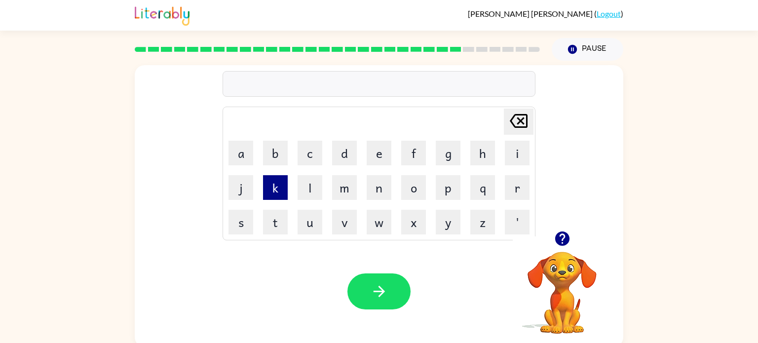
click at [278, 193] on button "k" at bounding box center [275, 187] width 25 height 25
click at [525, 145] on button "i" at bounding box center [517, 153] width 25 height 25
click at [283, 222] on button "t" at bounding box center [275, 222] width 25 height 25
click at [383, 158] on button "e" at bounding box center [379, 153] width 25 height 25
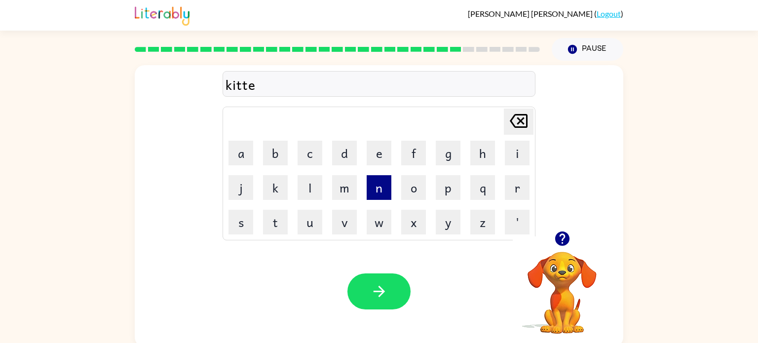
click at [383, 187] on button "n" at bounding box center [379, 187] width 25 height 25
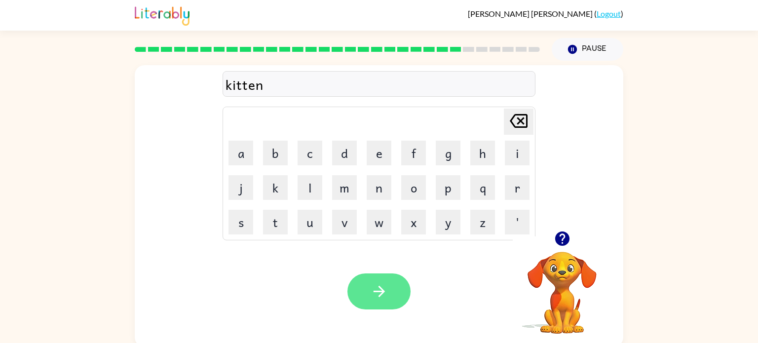
click at [381, 300] on button "button" at bounding box center [379, 292] width 63 height 36
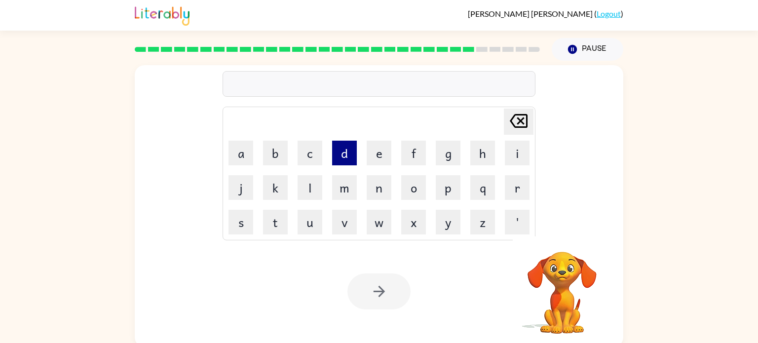
click at [344, 158] on button "d" at bounding box center [344, 153] width 25 height 25
click at [387, 158] on button "e" at bounding box center [379, 153] width 25 height 25
click at [447, 188] on button "p" at bounding box center [448, 187] width 25 height 25
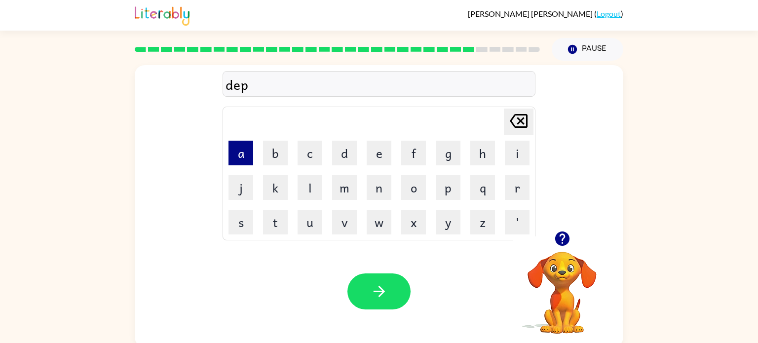
click at [244, 142] on button "a" at bounding box center [241, 153] width 25 height 25
click at [522, 124] on icon "[PERSON_NAME] last character input" at bounding box center [519, 121] width 24 height 24
click at [521, 124] on icon "[PERSON_NAME] last character input" at bounding box center [519, 121] width 24 height 24
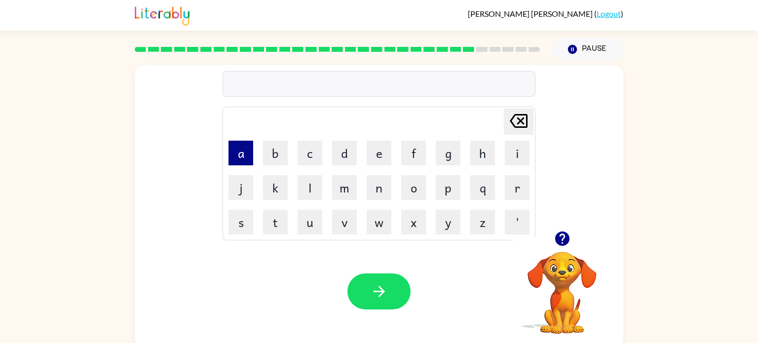
click at [243, 149] on button "a" at bounding box center [241, 153] width 25 height 25
click at [454, 188] on button "p" at bounding box center [448, 187] width 25 height 25
click at [232, 154] on button "a" at bounding box center [241, 153] width 25 height 25
click at [532, 117] on button "[PERSON_NAME] last character input" at bounding box center [519, 122] width 30 height 26
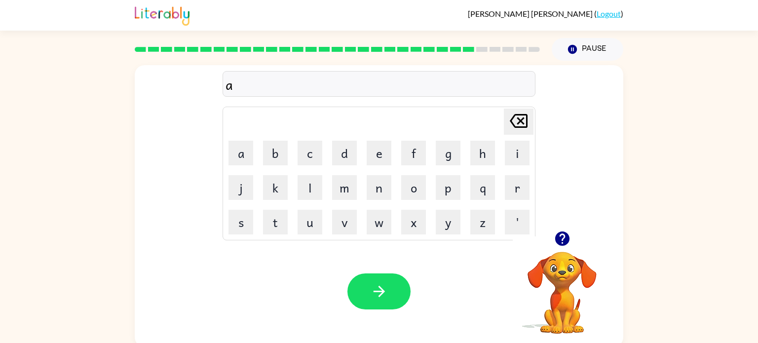
click at [532, 117] on button "[PERSON_NAME] last character input" at bounding box center [519, 122] width 30 height 26
click at [353, 161] on button "d" at bounding box center [344, 153] width 25 height 25
click at [383, 163] on button "e" at bounding box center [379, 153] width 25 height 25
click at [456, 193] on button "p" at bounding box center [448, 187] width 25 height 25
click at [236, 151] on button "a" at bounding box center [241, 153] width 25 height 25
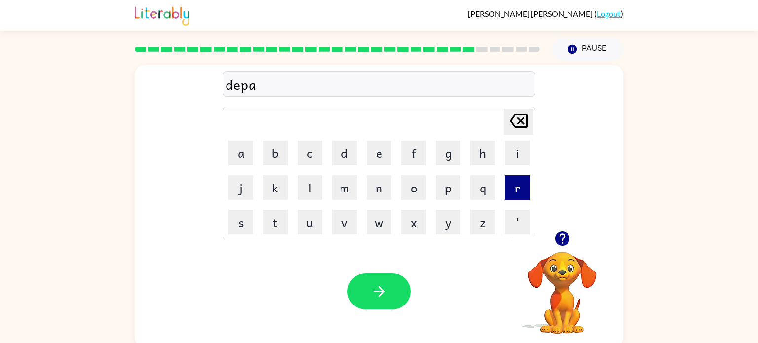
click at [518, 193] on button "r" at bounding box center [517, 187] width 25 height 25
click at [277, 219] on button "t" at bounding box center [275, 222] width 25 height 25
click at [355, 188] on button "m" at bounding box center [344, 187] width 25 height 25
click at [384, 152] on button "e" at bounding box center [379, 153] width 25 height 25
click at [379, 193] on button "n" at bounding box center [379, 187] width 25 height 25
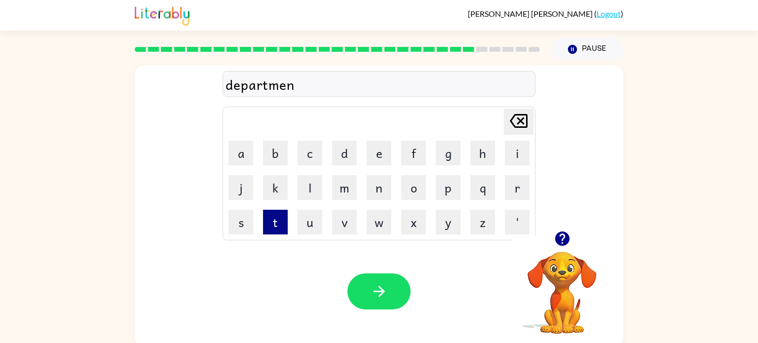
click at [272, 221] on button "t" at bounding box center [275, 222] width 25 height 25
click at [382, 286] on icon "button" at bounding box center [379, 291] width 17 height 17
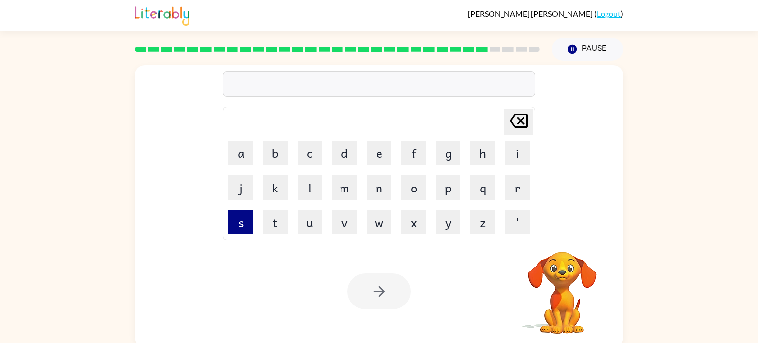
click at [242, 228] on button "s" at bounding box center [241, 222] width 25 height 25
click at [302, 188] on button "l" at bounding box center [310, 187] width 25 height 25
click at [524, 155] on button "i" at bounding box center [517, 153] width 25 height 25
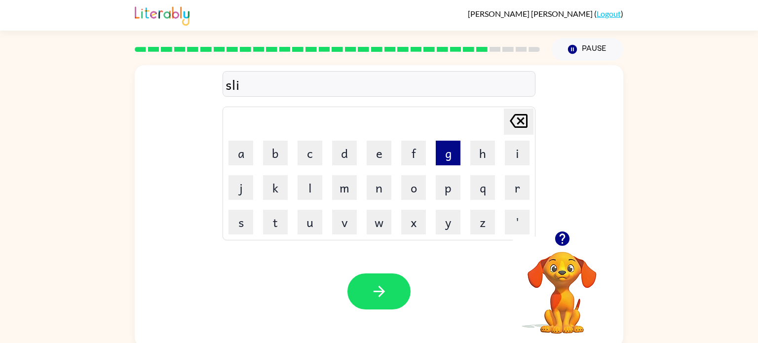
click at [453, 159] on button "g" at bounding box center [448, 153] width 25 height 25
click at [482, 157] on button "h" at bounding box center [483, 153] width 25 height 25
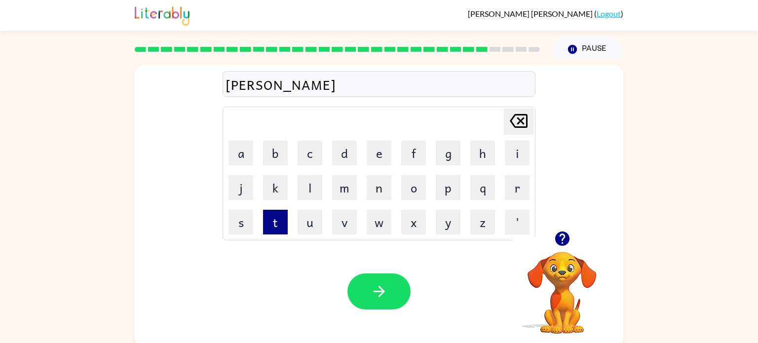
click at [277, 221] on button "t" at bounding box center [275, 222] width 25 height 25
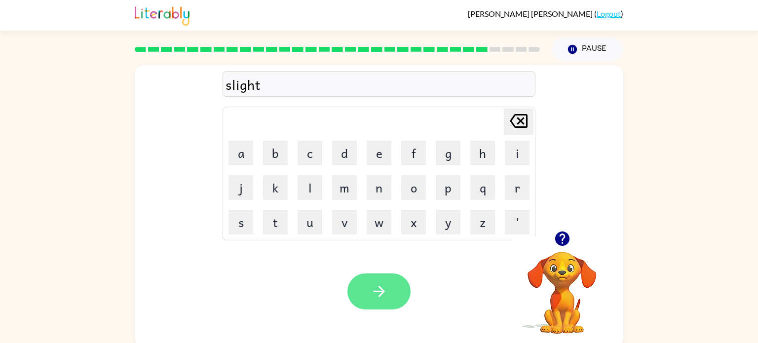
click at [357, 280] on button "button" at bounding box center [379, 292] width 63 height 36
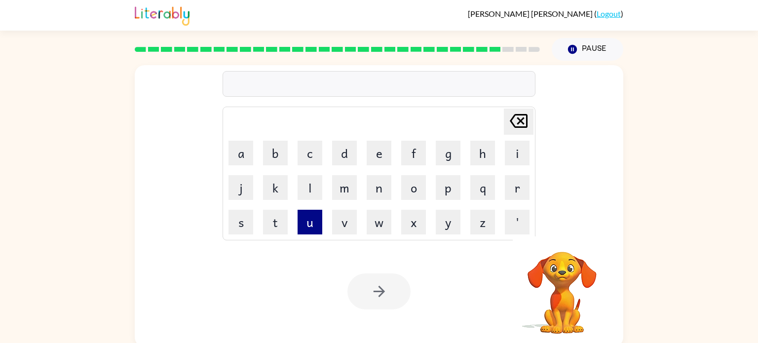
click at [318, 223] on button "u" at bounding box center [310, 222] width 25 height 25
click at [372, 191] on button "n" at bounding box center [379, 187] width 25 height 25
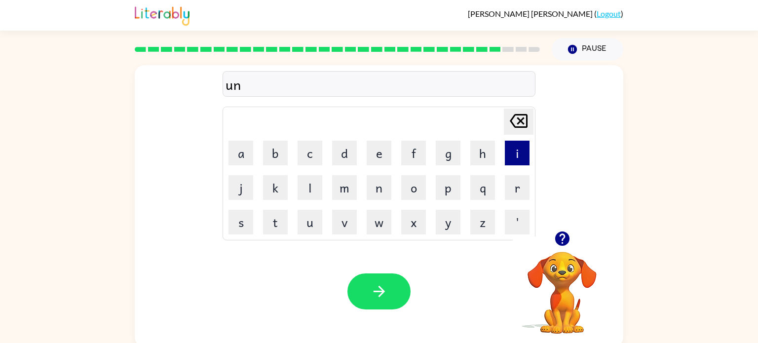
click at [514, 152] on button "i" at bounding box center [517, 153] width 25 height 25
click at [337, 220] on button "v" at bounding box center [344, 222] width 25 height 25
click at [371, 153] on button "e" at bounding box center [379, 153] width 25 height 25
click at [523, 185] on button "r" at bounding box center [517, 187] width 25 height 25
click at [241, 224] on button "s" at bounding box center [241, 222] width 25 height 25
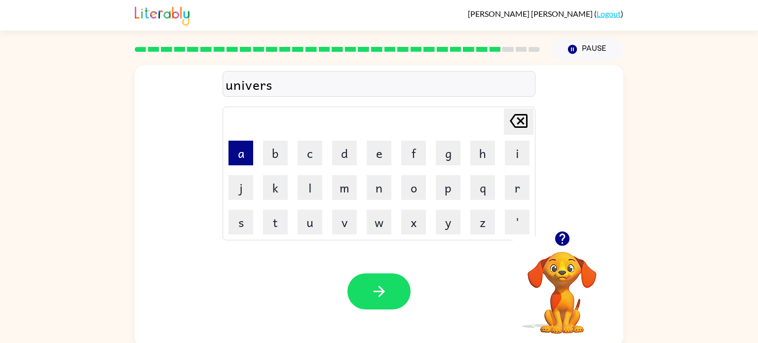
click at [249, 151] on button "a" at bounding box center [241, 153] width 25 height 25
click at [311, 191] on button "l" at bounding box center [310, 187] width 25 height 25
click at [366, 272] on div "Your browser must support playing .mp4 files to use Literably. Please try using…" at bounding box center [379, 291] width 489 height 111
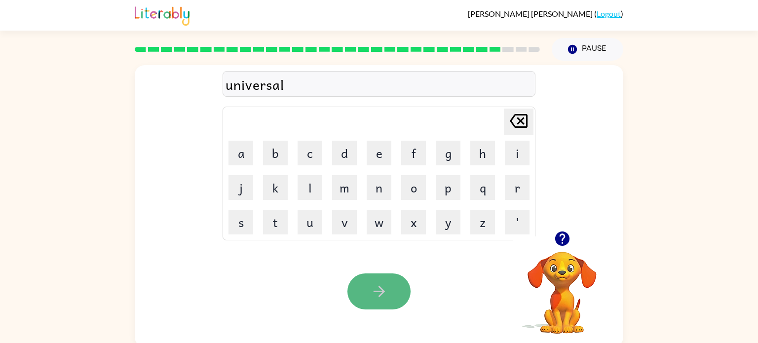
click at [375, 290] on icon "button" at bounding box center [379, 291] width 17 height 17
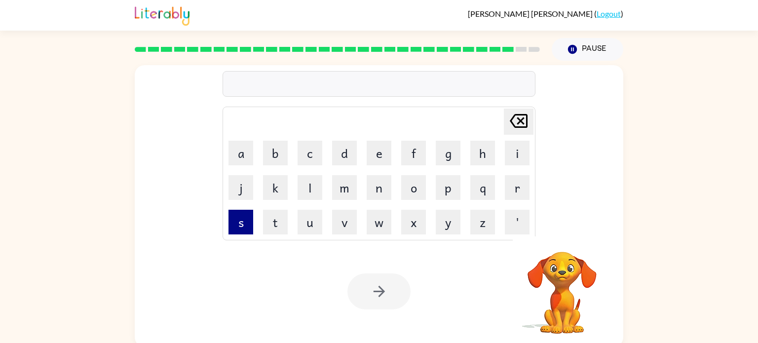
click at [240, 227] on button "s" at bounding box center [241, 222] width 25 height 25
click at [511, 156] on button "i" at bounding box center [517, 153] width 25 height 25
click at [307, 191] on button "l" at bounding box center [310, 187] width 25 height 25
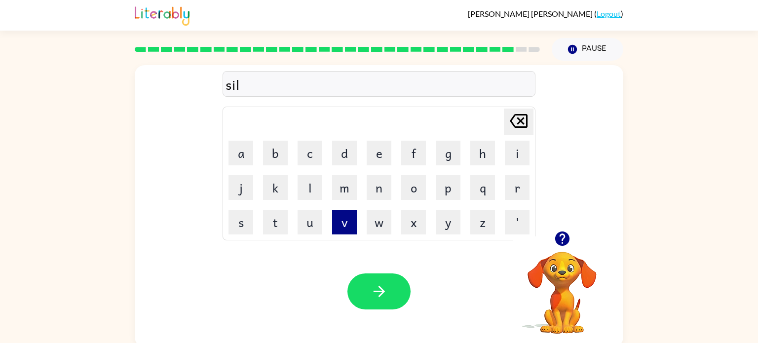
click at [349, 223] on button "v" at bounding box center [344, 222] width 25 height 25
click at [375, 152] on button "e" at bounding box center [379, 153] width 25 height 25
click at [508, 193] on button "r" at bounding box center [517, 187] width 25 height 25
click at [376, 218] on button "w" at bounding box center [379, 222] width 25 height 25
click at [381, 159] on button "e" at bounding box center [379, 153] width 25 height 25
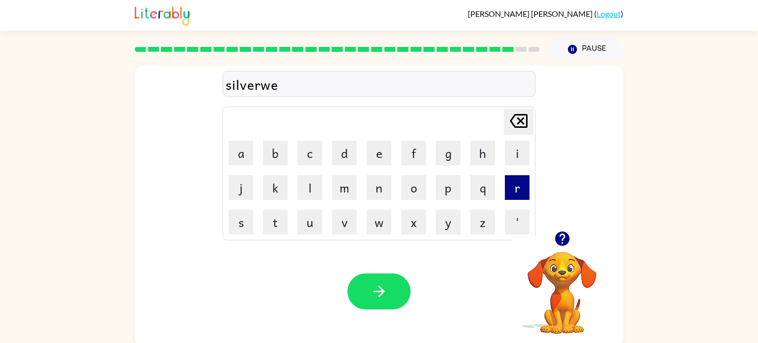
click at [518, 187] on button "r" at bounding box center [517, 187] width 25 height 25
click at [382, 157] on button "e" at bounding box center [379, 153] width 25 height 25
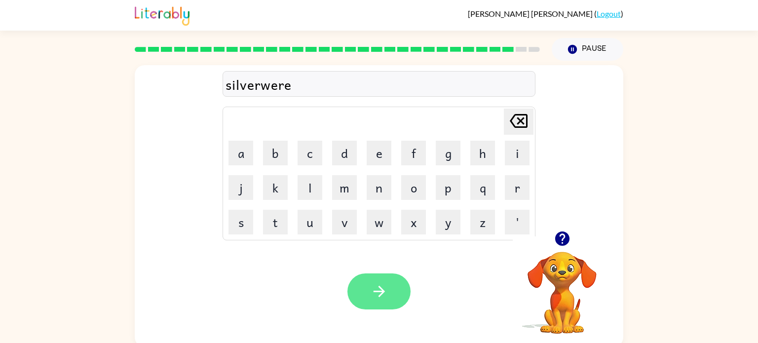
click at [396, 289] on button "button" at bounding box center [379, 292] width 63 height 36
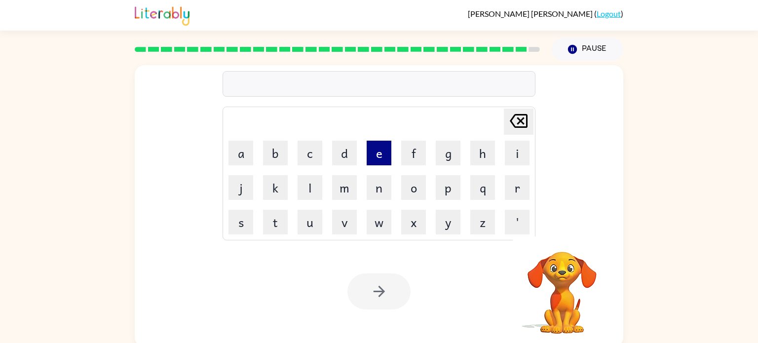
click at [374, 156] on button "e" at bounding box center [379, 153] width 25 height 25
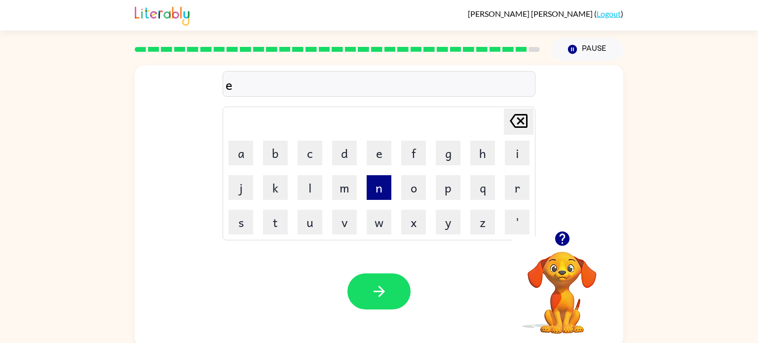
click at [377, 193] on button "n" at bounding box center [379, 187] width 25 height 25
click at [312, 163] on button "c" at bounding box center [310, 153] width 25 height 25
click at [417, 183] on button "o" at bounding box center [413, 187] width 25 height 25
click at [299, 225] on button "u" at bounding box center [310, 222] width 25 height 25
click at [381, 195] on button "n" at bounding box center [379, 187] width 25 height 25
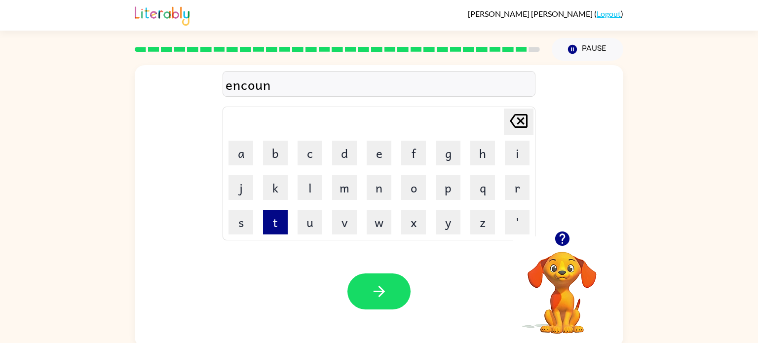
click at [282, 226] on button "t" at bounding box center [275, 222] width 25 height 25
click at [387, 145] on button "e" at bounding box center [379, 153] width 25 height 25
click at [518, 179] on button "r" at bounding box center [517, 187] width 25 height 25
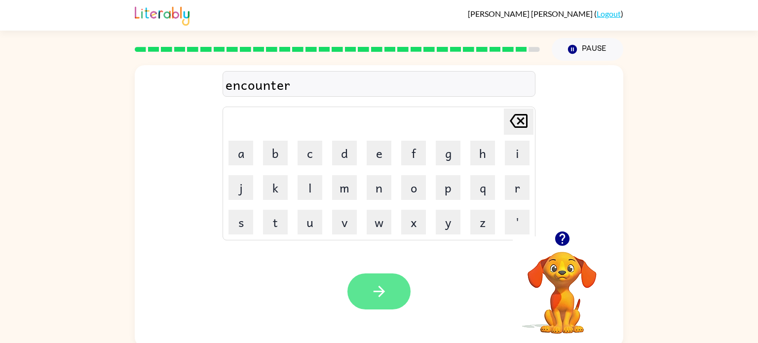
click at [392, 284] on button "button" at bounding box center [379, 292] width 63 height 36
